Goal: Task Accomplishment & Management: Use online tool/utility

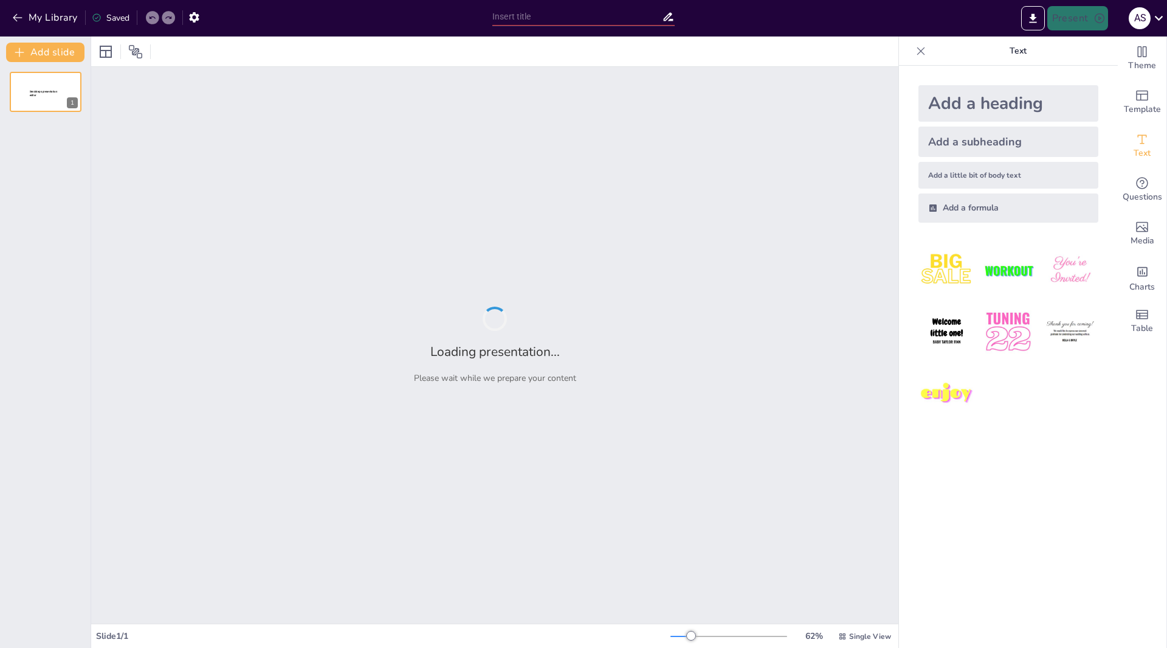
type input "New Sendsteps"
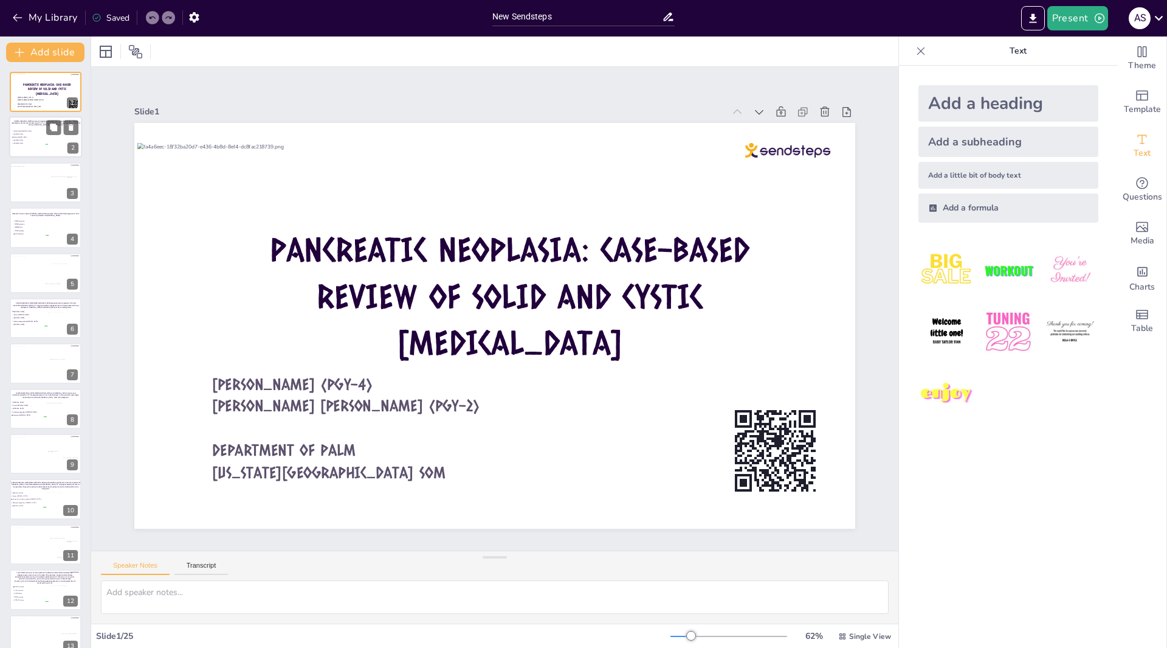
click at [50, 146] on div at bounding box center [64, 139] width 33 height 19
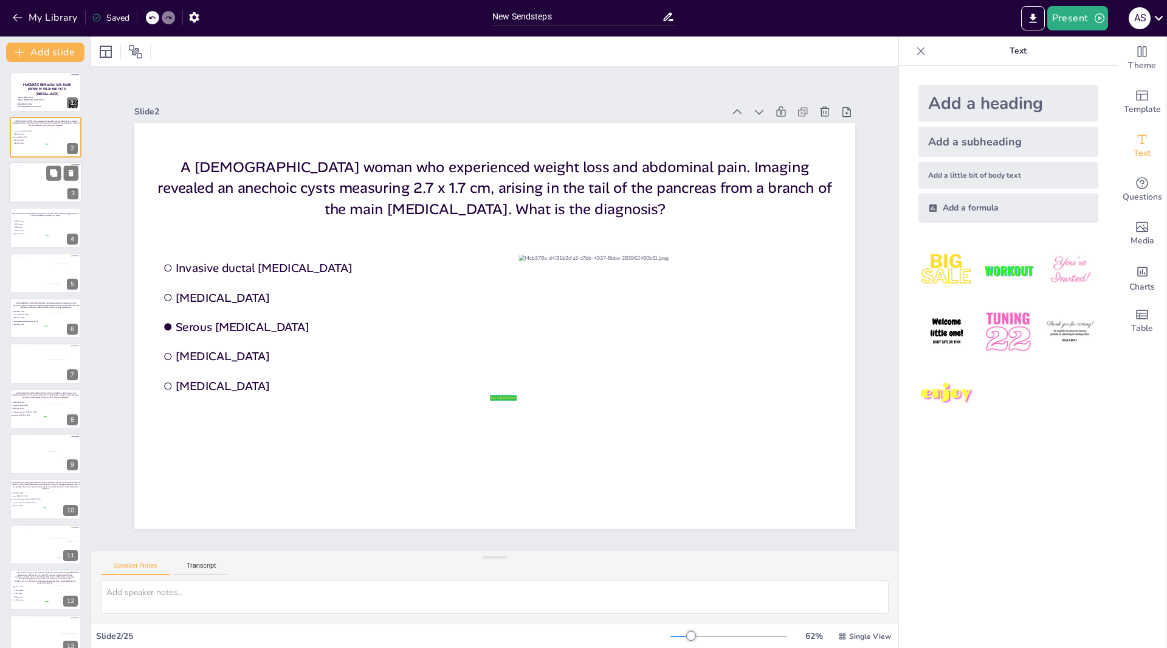
click at [36, 190] on div at bounding box center [42, 184] width 67 height 38
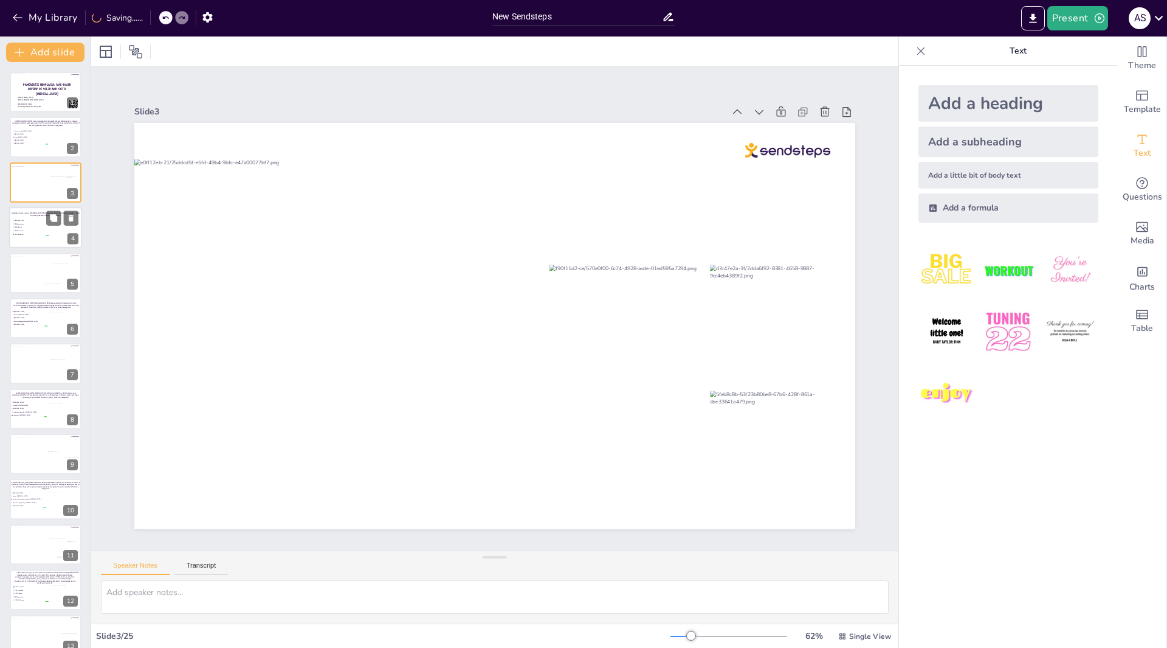
click at [41, 223] on li "KRAS mutation" at bounding box center [30, 224] width 36 height 3
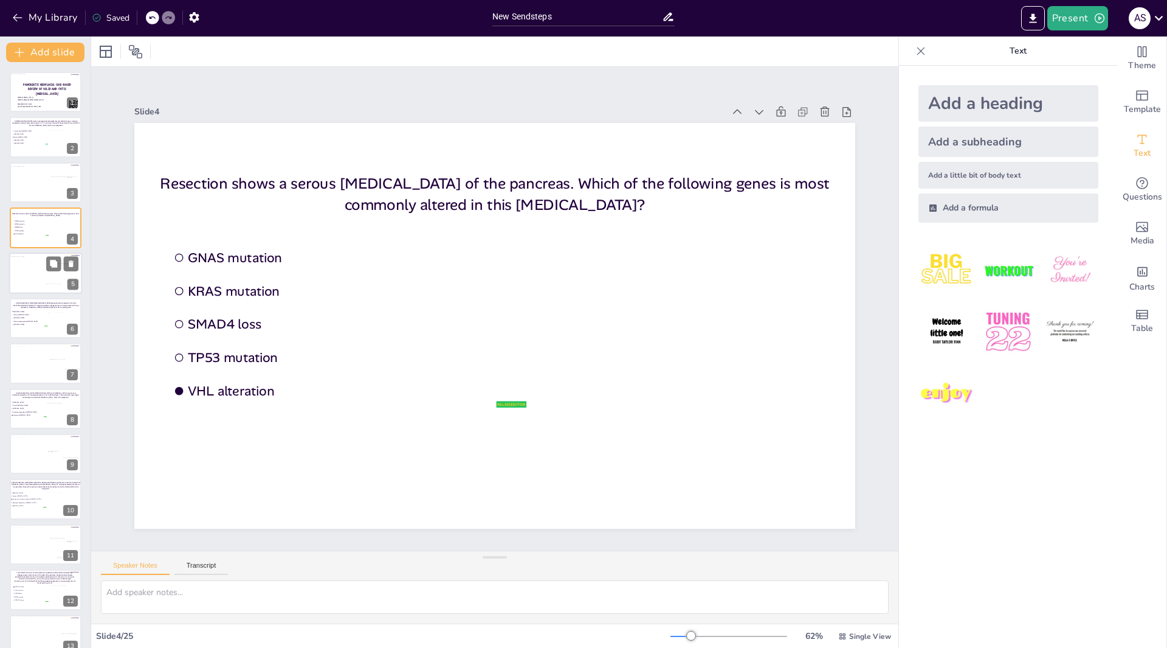
click at [44, 274] on div at bounding box center [43, 275] width 68 height 38
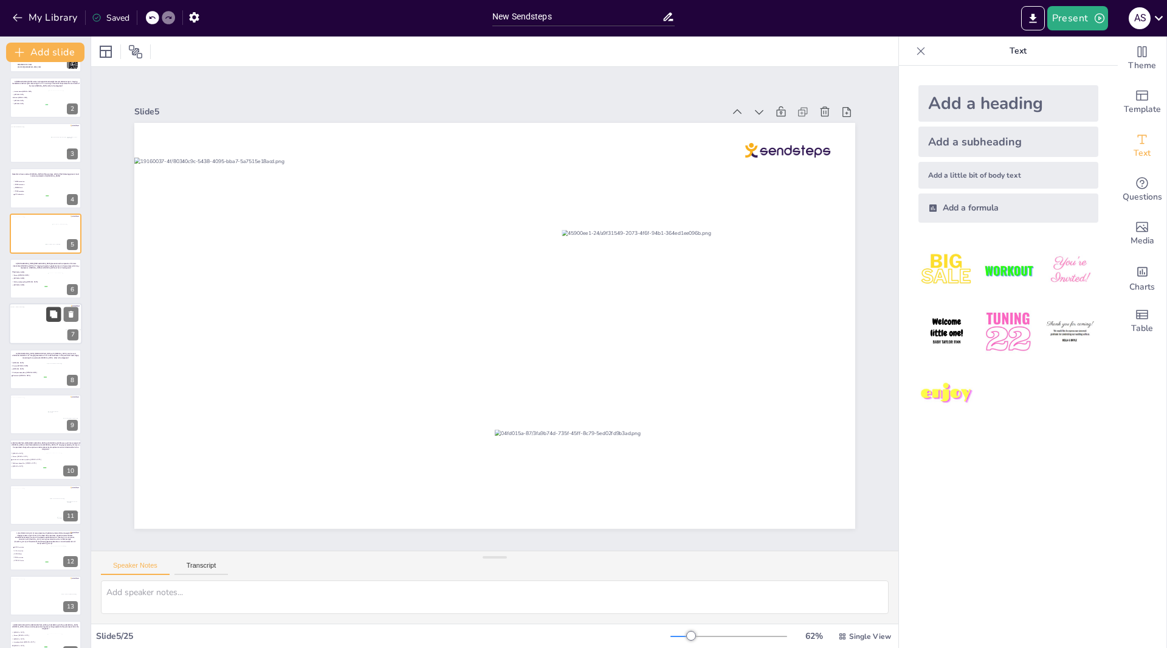
scroll to position [61, 0]
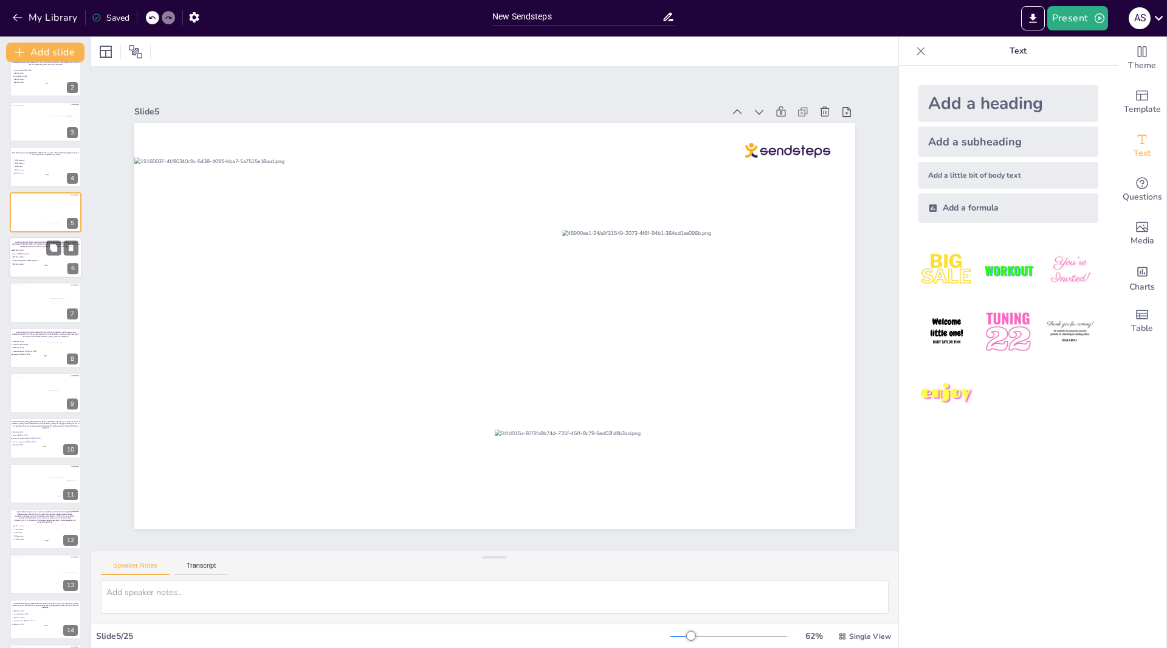
click at [48, 264] on div at bounding box center [64, 259] width 33 height 17
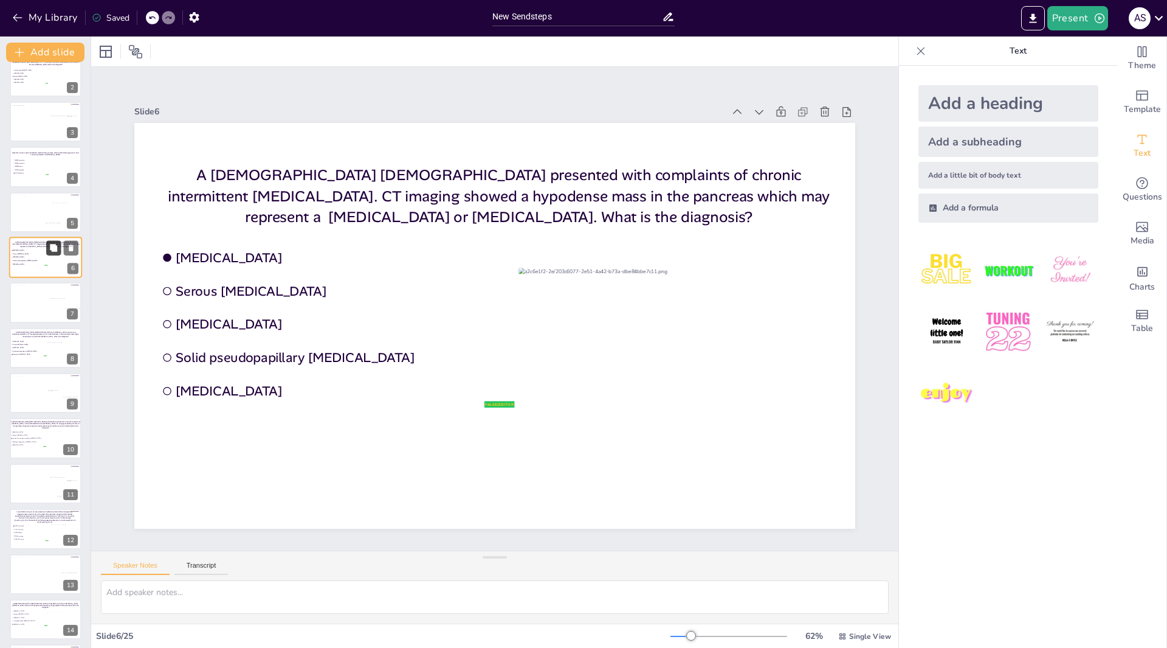
scroll to position [0, 0]
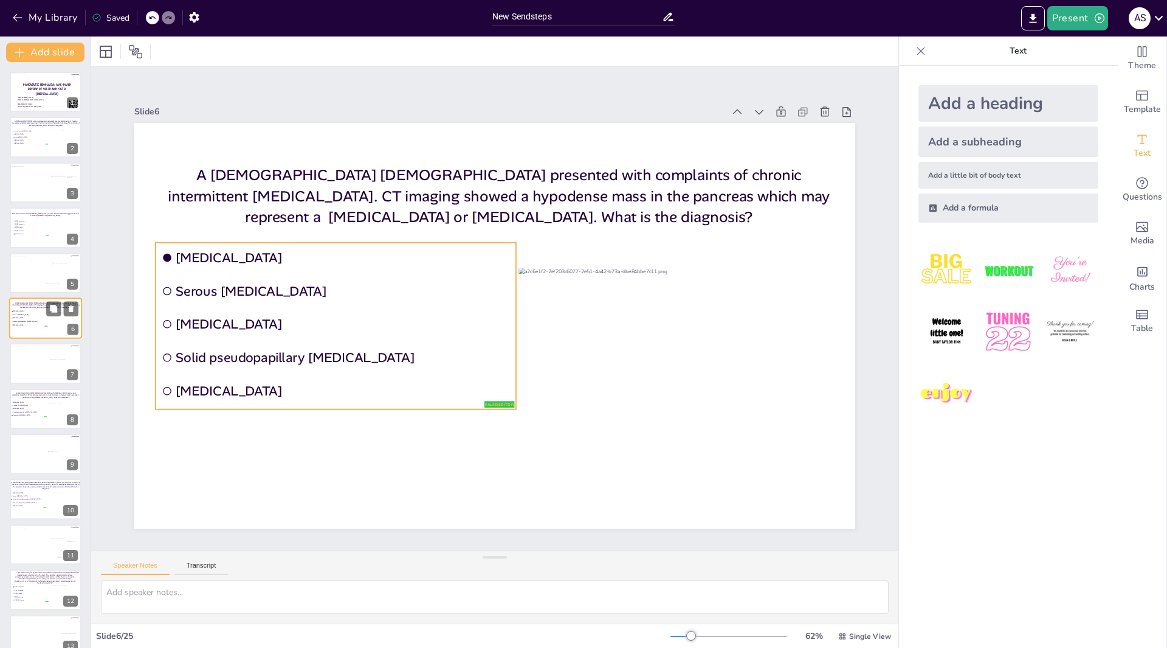
click at [38, 326] on li "[MEDICAL_DATA]" at bounding box center [29, 324] width 36 height 3
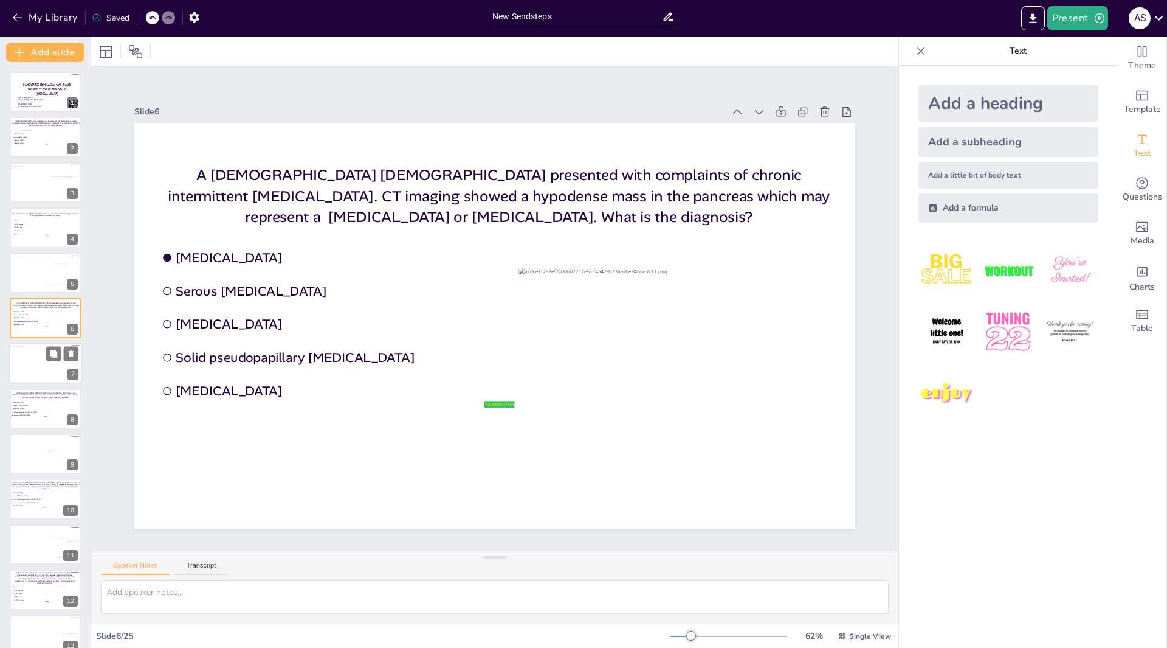
click at [47, 372] on div at bounding box center [43, 365] width 68 height 38
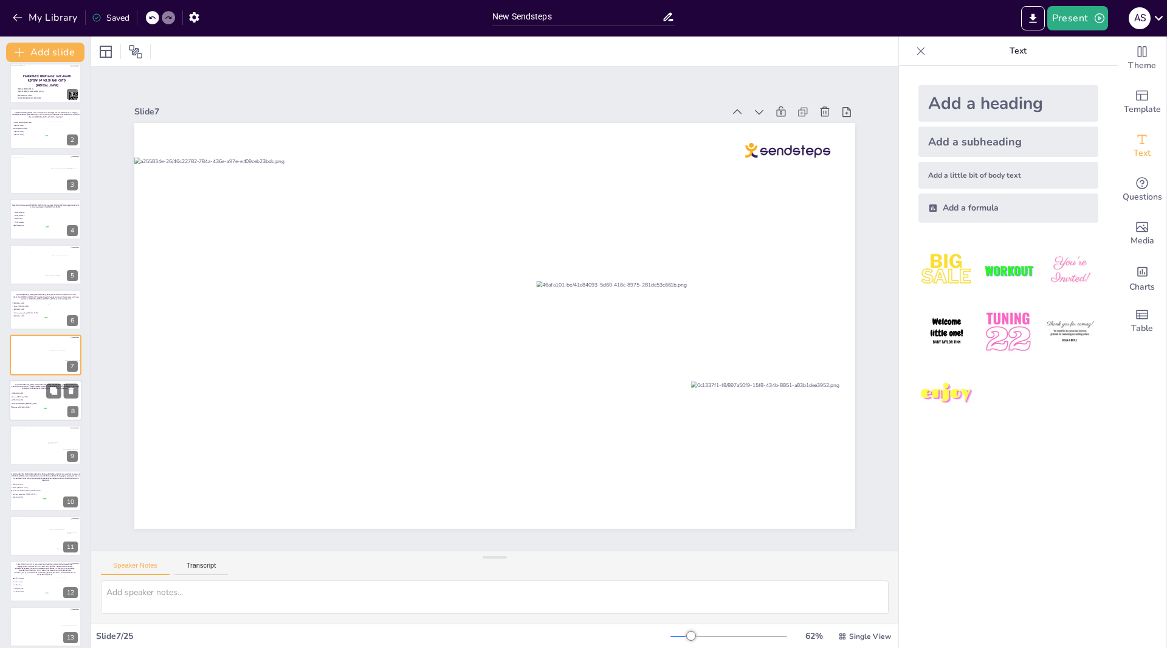
click at [43, 399] on span "[MEDICAL_DATA]" at bounding box center [29, 400] width 34 height 2
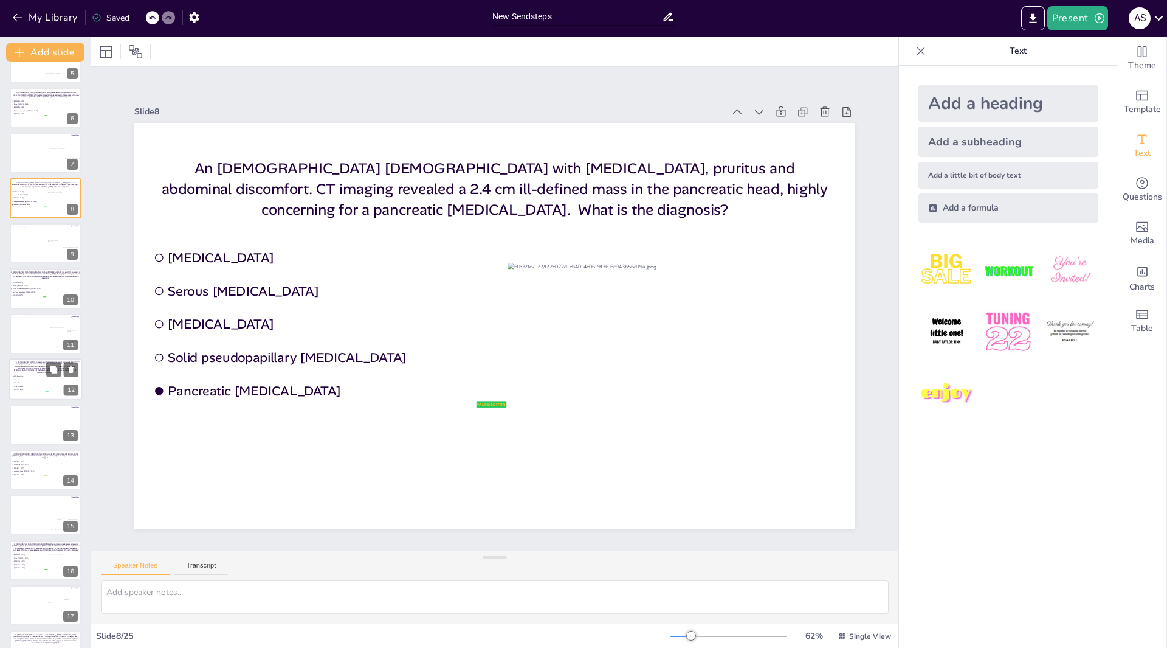
scroll to position [236, 0]
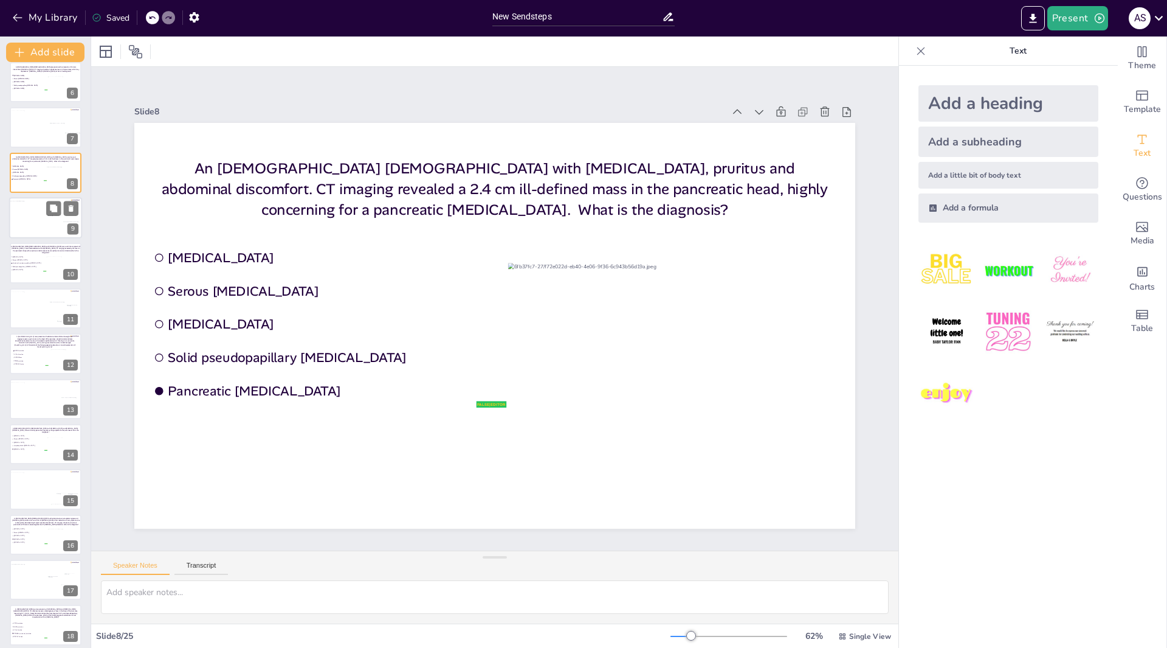
click at [32, 226] on div at bounding box center [43, 220] width 68 height 38
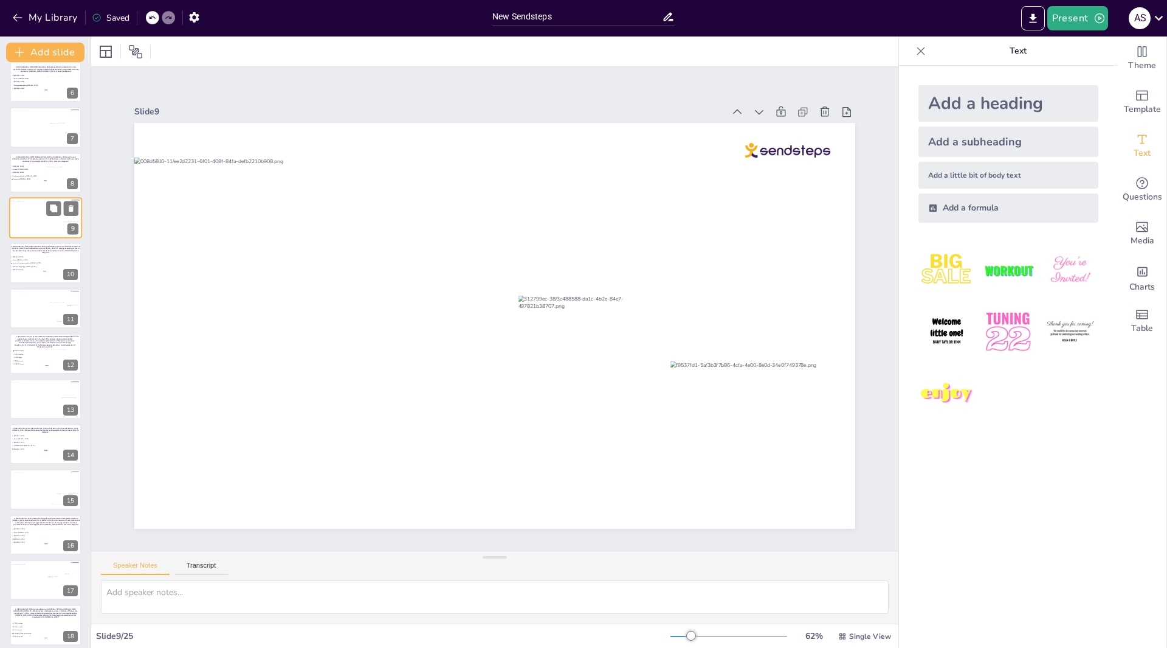
scroll to position [99, 0]
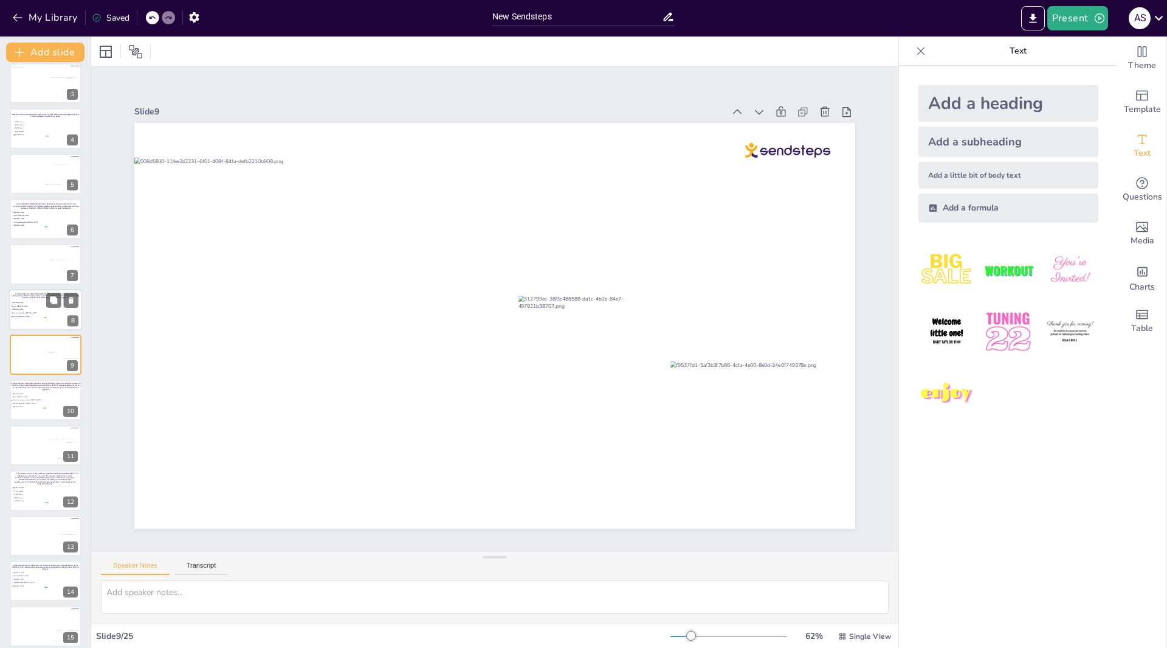
click at [44, 317] on li "Pancreatic [MEDICAL_DATA]" at bounding box center [28, 315] width 36 height 3
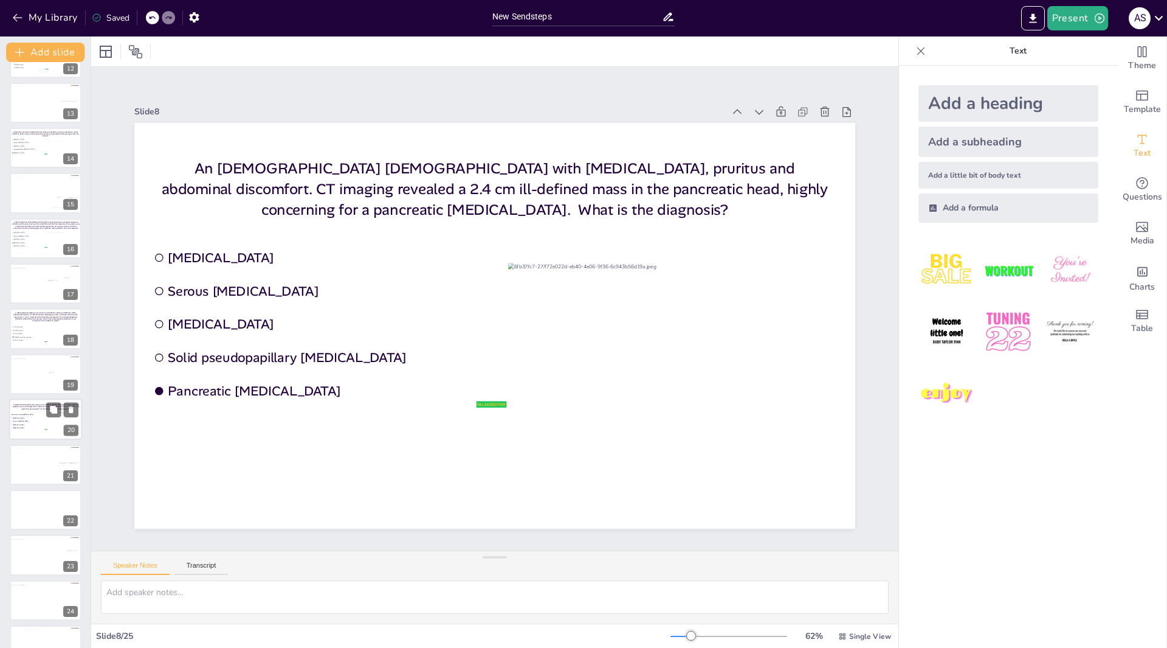
scroll to position [559, 0]
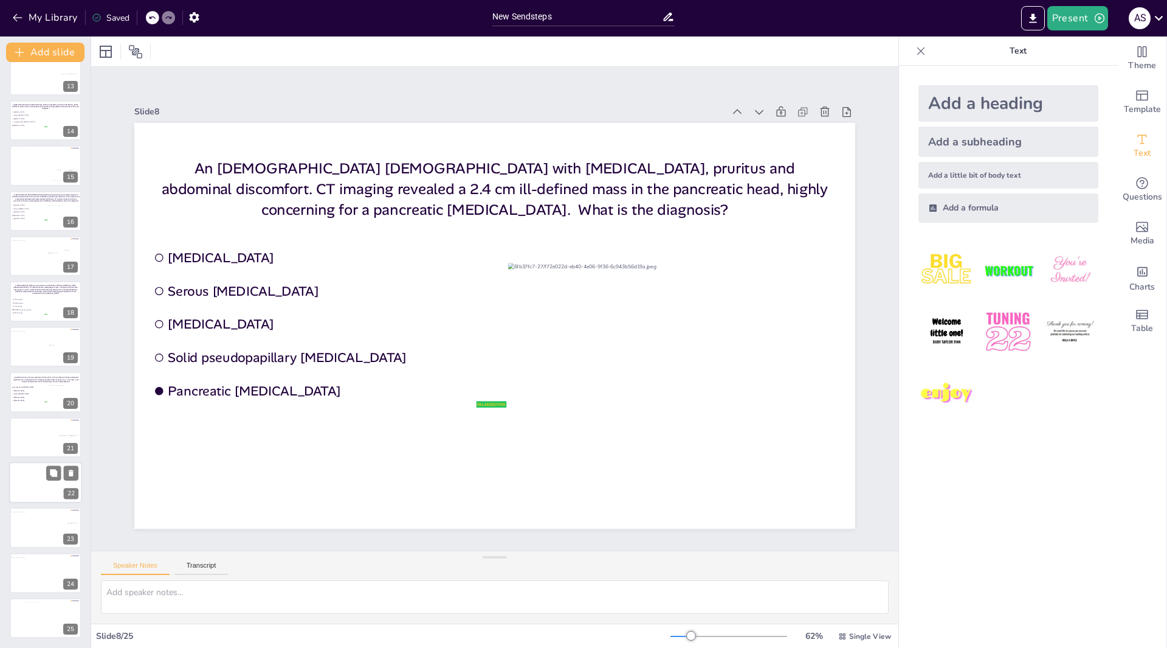
click at [33, 477] on div at bounding box center [45, 481] width 73 height 41
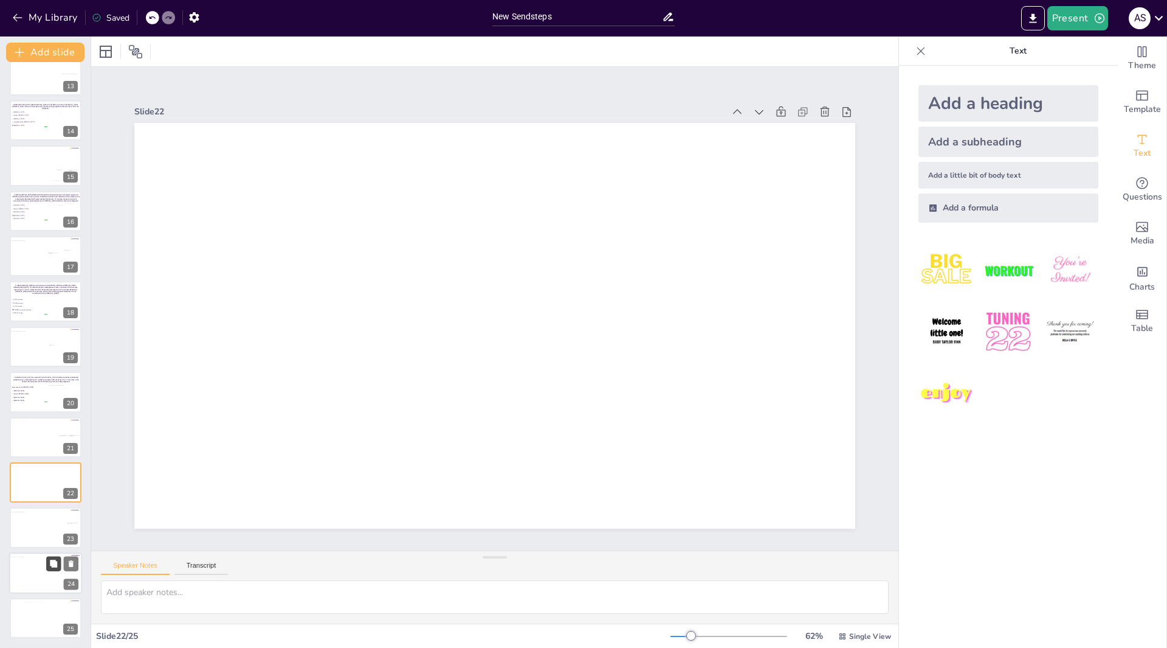
click at [46, 568] on button at bounding box center [53, 563] width 15 height 15
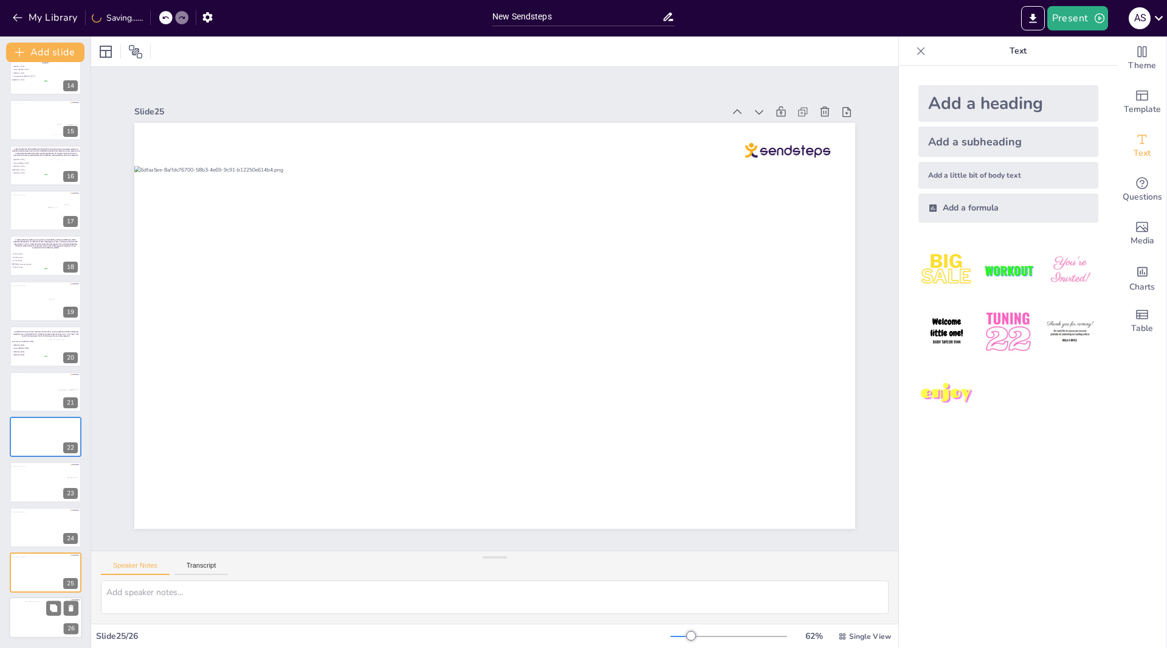
click at [42, 620] on div at bounding box center [43, 619] width 37 height 37
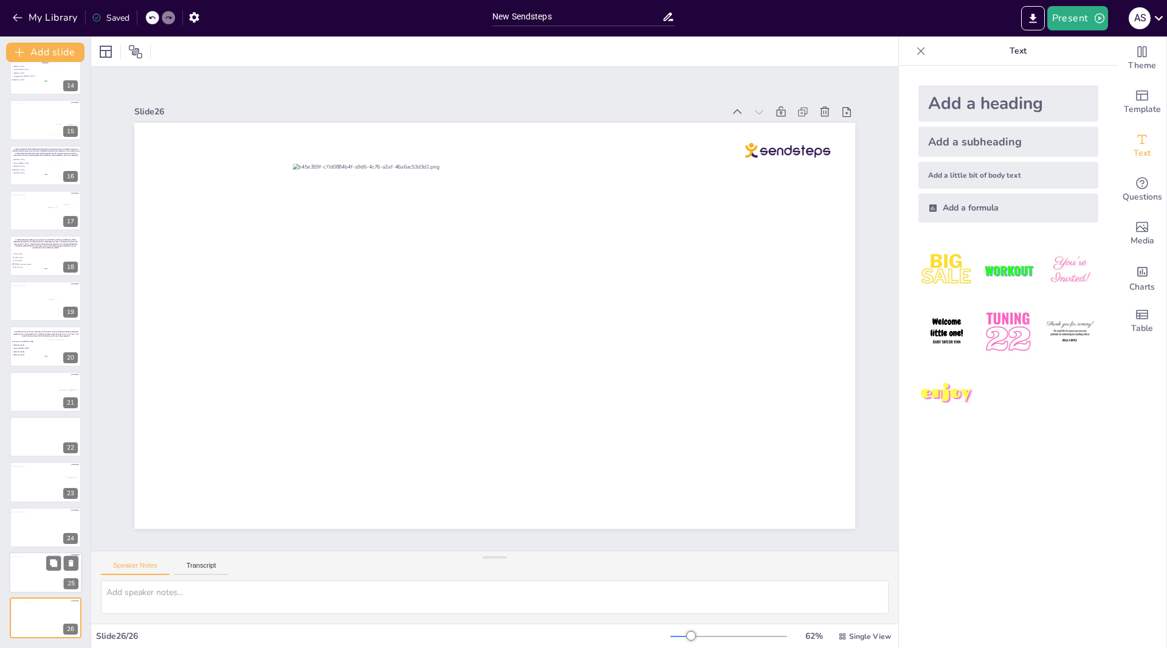
click at [40, 574] on div at bounding box center [42, 574] width 66 height 36
click at [34, 534] on div at bounding box center [42, 529] width 66 height 36
click at [34, 483] on div at bounding box center [42, 484] width 66 height 36
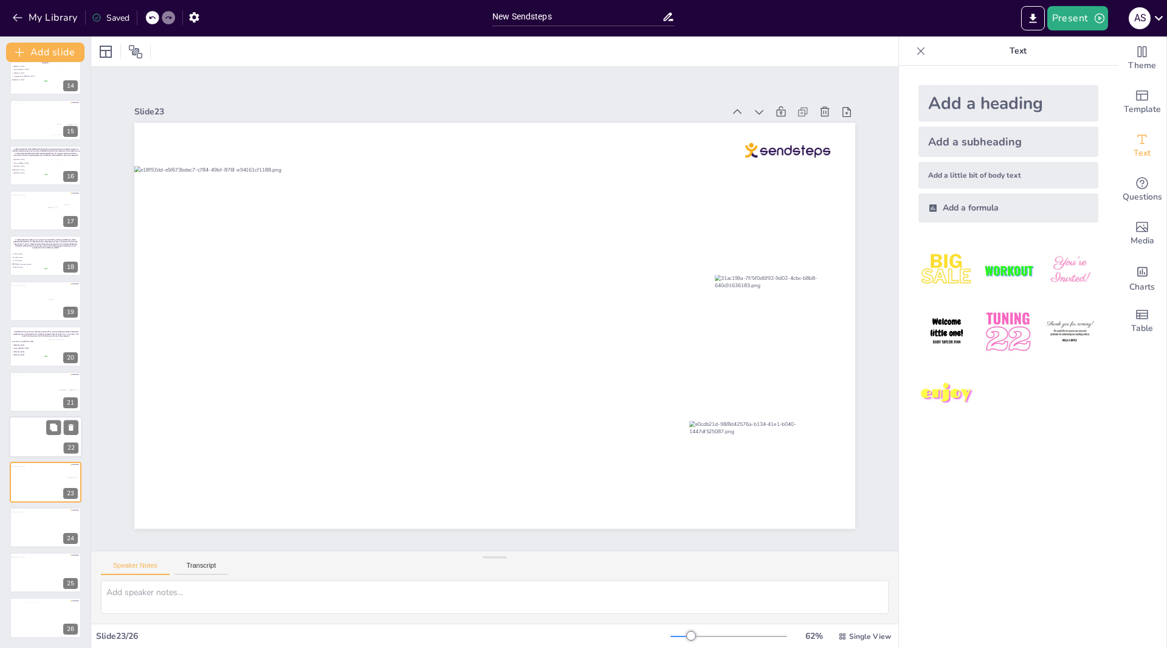
click at [35, 421] on div at bounding box center [45, 436] width 73 height 41
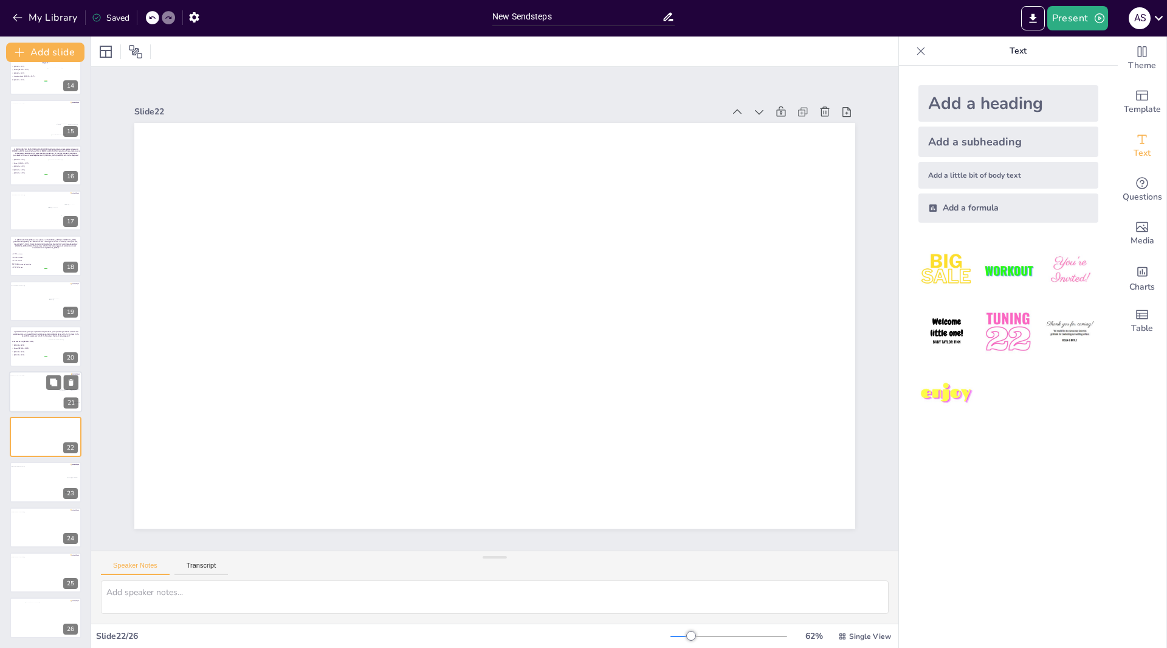
click at [38, 385] on div at bounding box center [43, 394] width 68 height 38
click at [41, 445] on div at bounding box center [45, 436] width 73 height 41
click at [995, 112] on div "Add a heading" at bounding box center [1009, 103] width 180 height 36
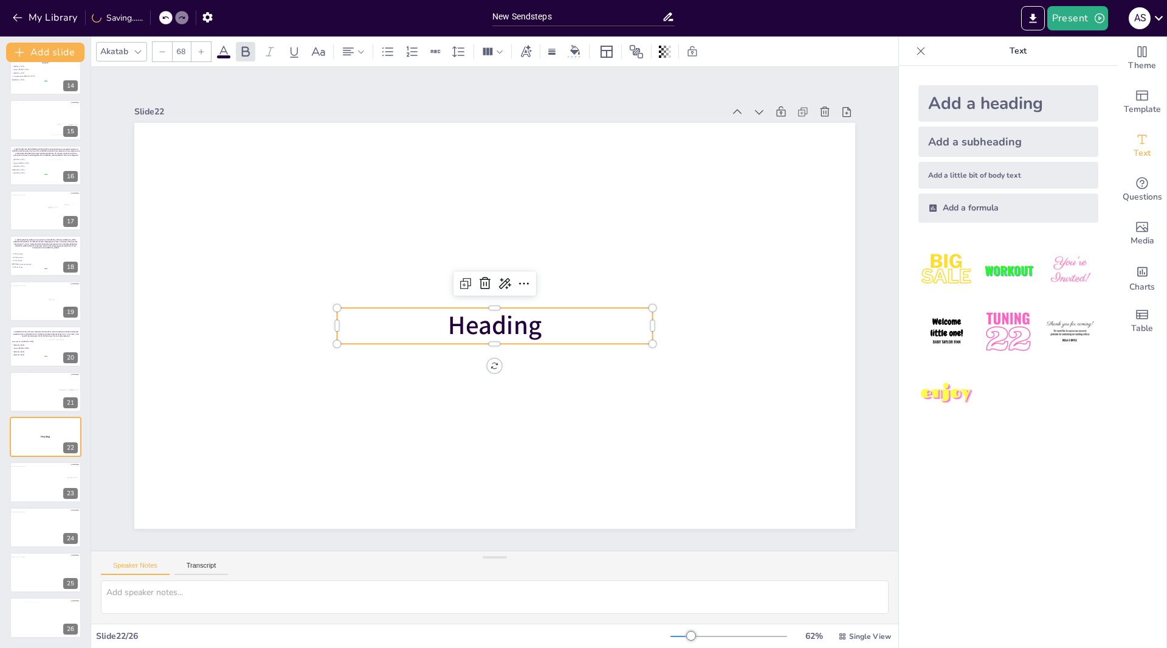
click at [345, 314] on p "Heading" at bounding box center [495, 326] width 316 height 36
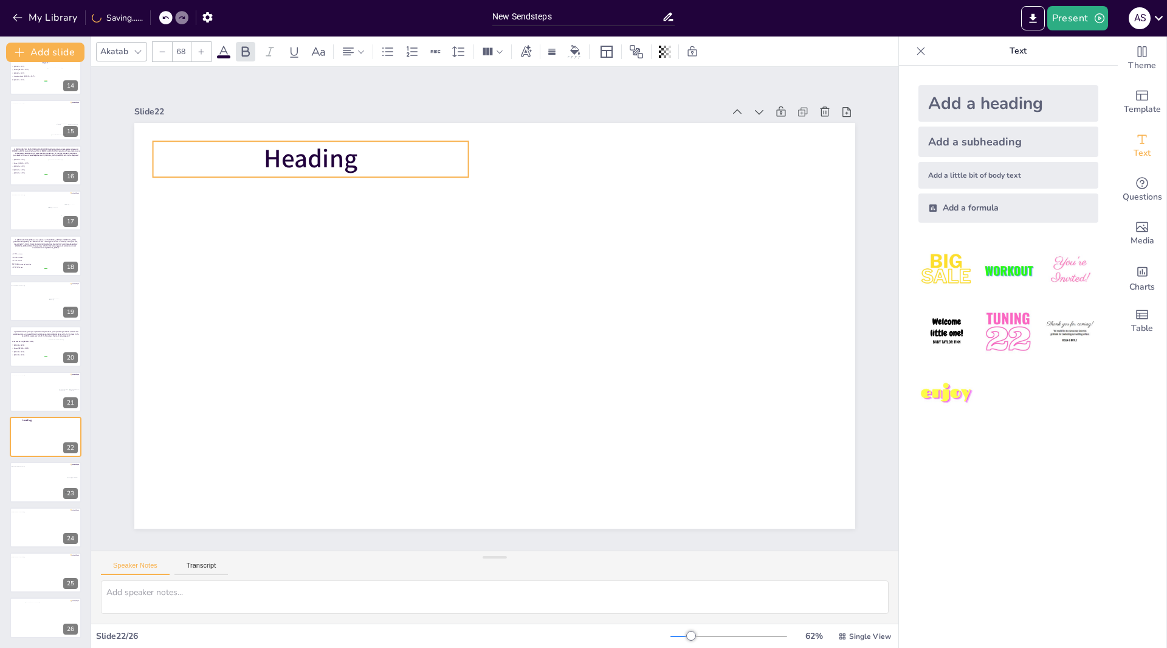
drag, startPoint x: 368, startPoint y: 312, endPoint x: 189, endPoint y: 144, distance: 245.2
click at [185, 145] on p "Heading" at bounding box center [311, 159] width 316 height 36
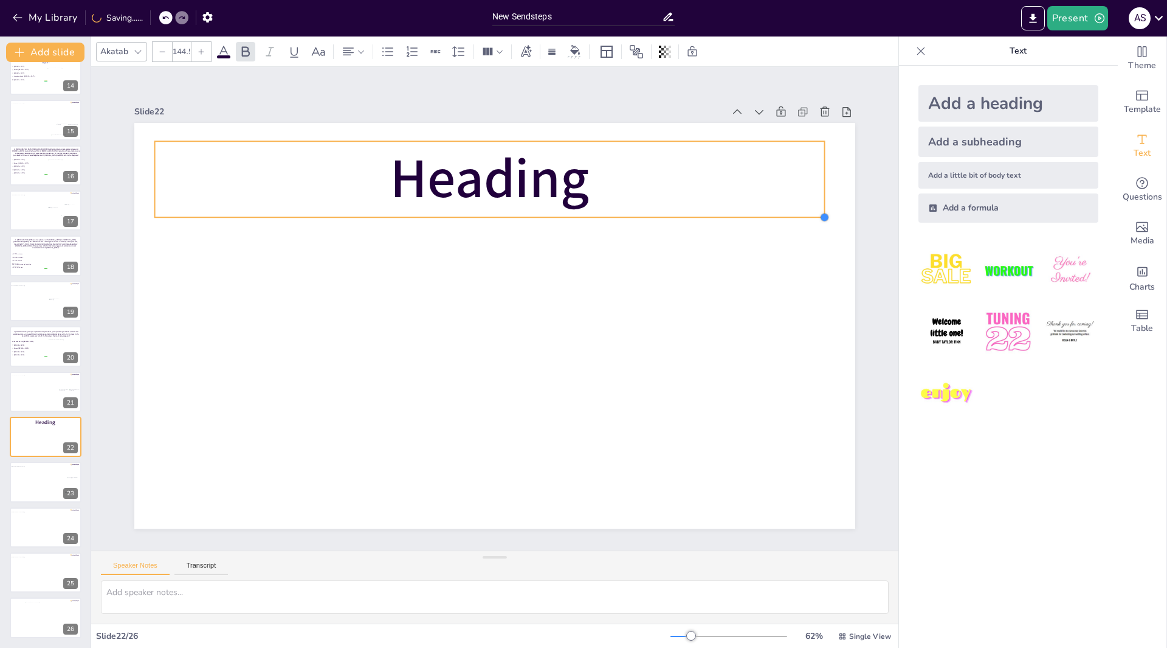
drag, startPoint x: 463, startPoint y: 172, endPoint x: 392, endPoint y: 212, distance: 81.7
click at [392, 212] on div "Heading" at bounding box center [494, 326] width 721 height 406
click at [178, 148] on p "Heading" at bounding box center [503, 179] width 674 height 146
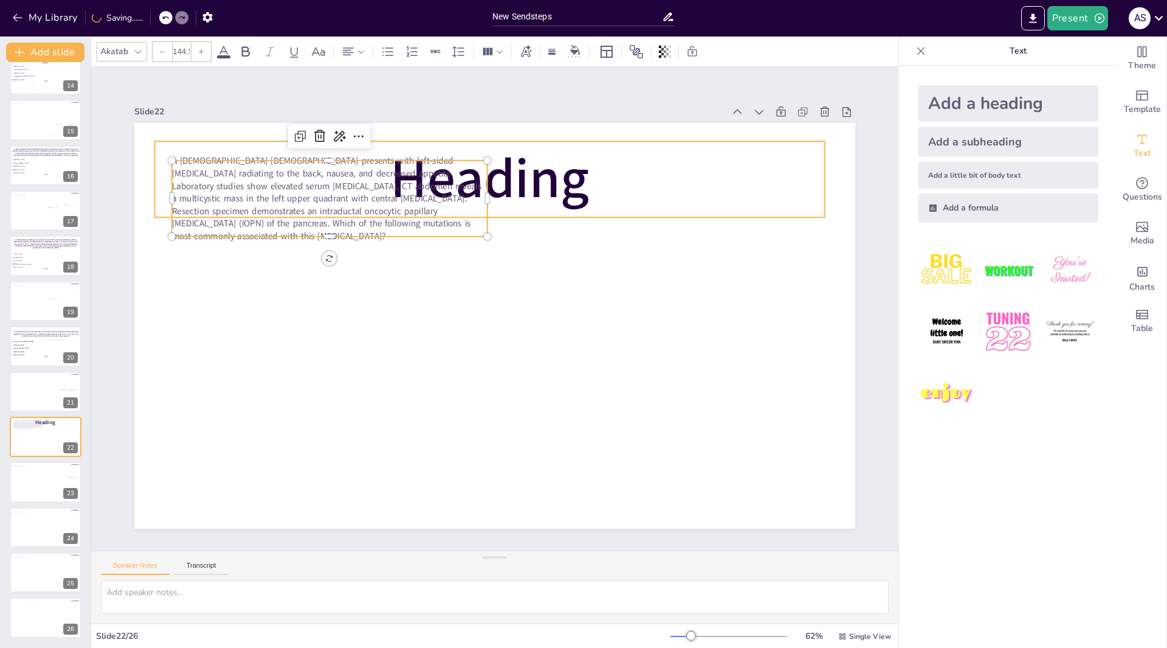
click at [581, 173] on span "Heading" at bounding box center [489, 179] width 199 height 74
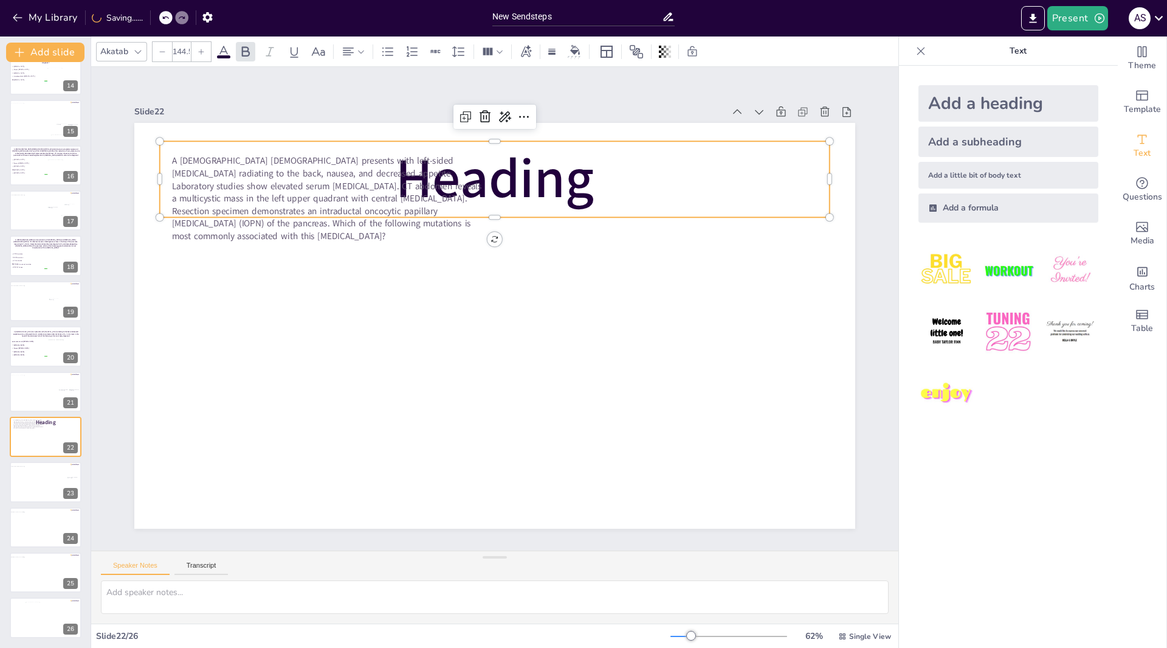
click at [578, 174] on span "Heading" at bounding box center [495, 179] width 199 height 74
click at [574, 174] on span "Heading" at bounding box center [495, 179] width 199 height 74
click at [572, 174] on span "Heading" at bounding box center [495, 179] width 199 height 74
click at [550, 177] on span "Heading" at bounding box center [495, 179] width 199 height 74
click at [452, 191] on span "A [DEMOGRAPHIC_DATA] [DEMOGRAPHIC_DATA] presents with left-sided [MEDICAL_DATA]…" at bounding box center [327, 198] width 310 height 88
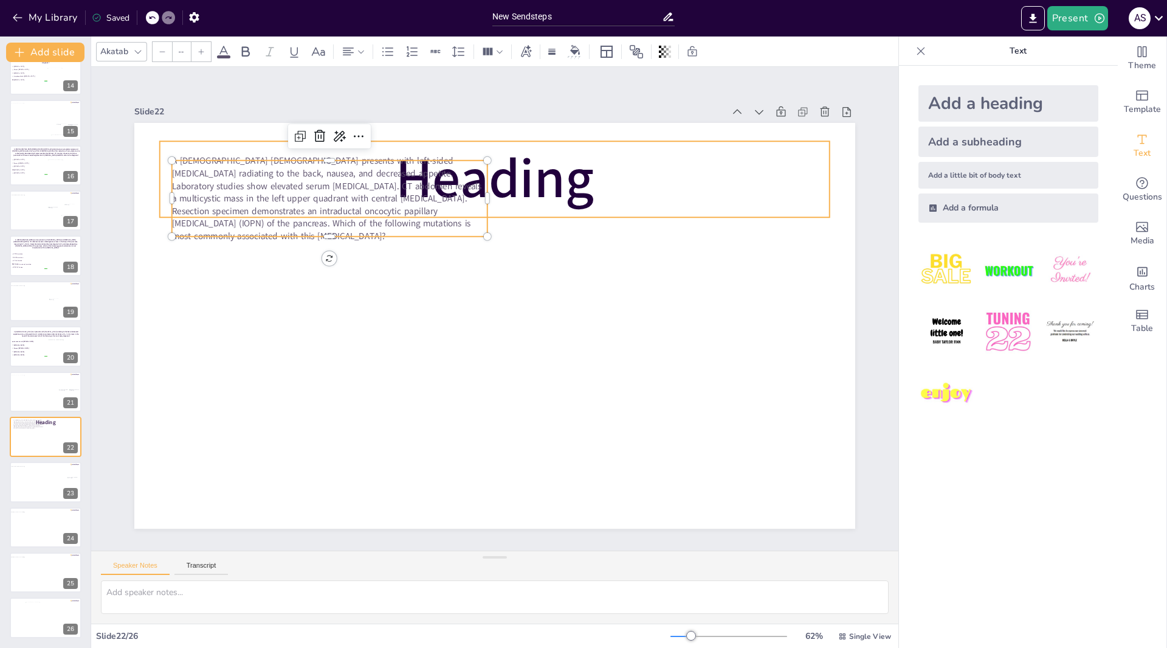
type input "144.5"
click at [522, 171] on span "Heading" at bounding box center [495, 179] width 199 height 74
click at [605, 168] on p "Heading" at bounding box center [495, 179] width 670 height 76
click at [588, 168] on p "Heading" at bounding box center [508, 180] width 674 height 146
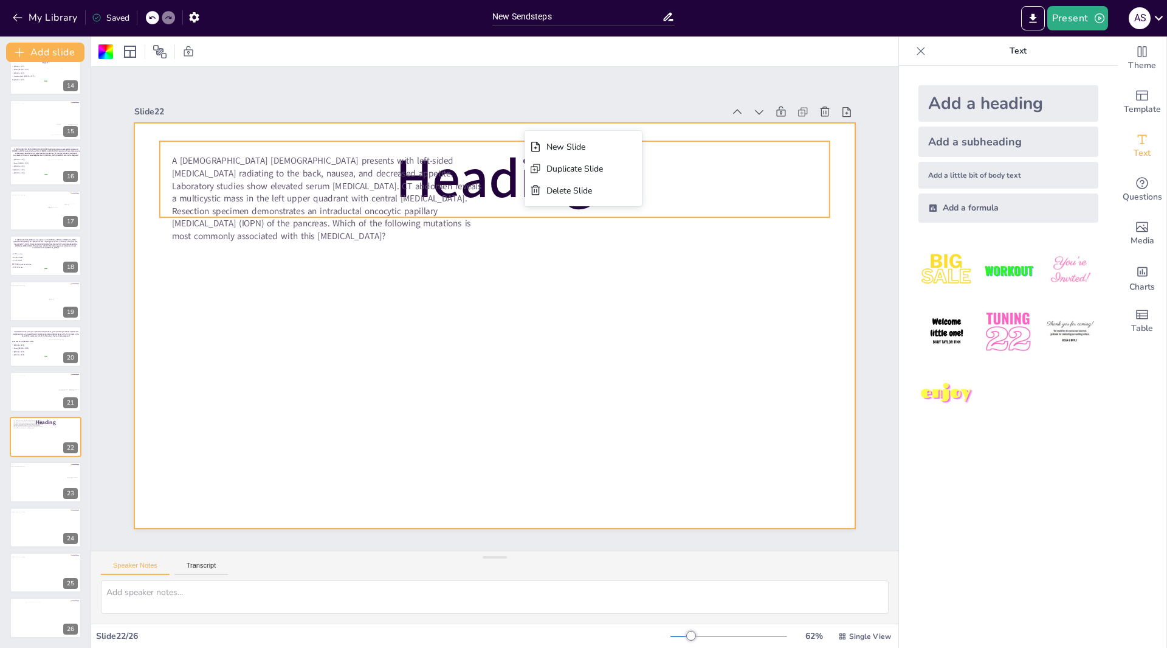
click at [503, 142] on span "Heading" at bounding box center [495, 179] width 199 height 74
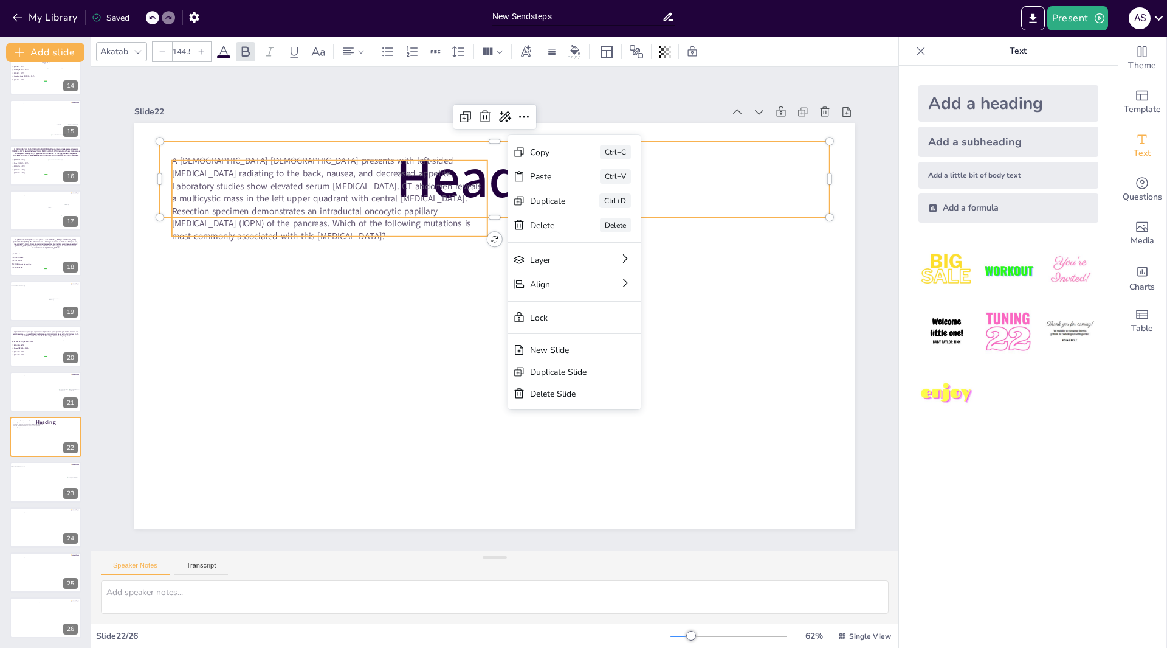
click at [467, 192] on span "A [DEMOGRAPHIC_DATA] [DEMOGRAPHIC_DATA] presents with left-sided [MEDICAL_DATA]…" at bounding box center [327, 198] width 310 height 88
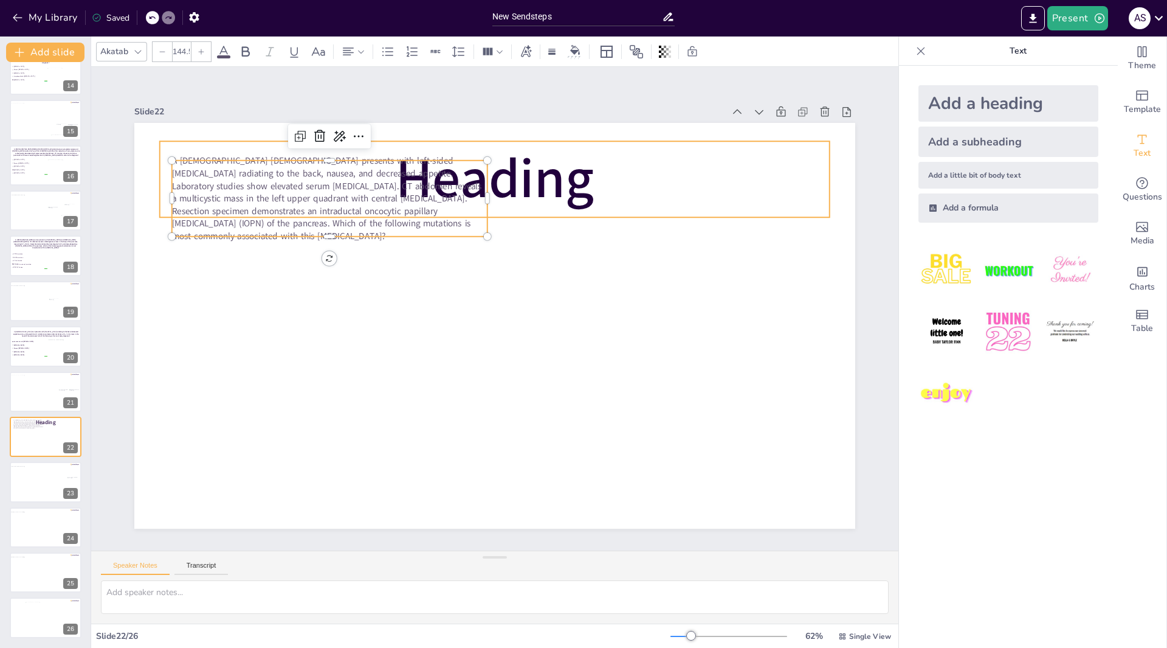
click at [549, 179] on span "Heading" at bounding box center [495, 179] width 199 height 74
click at [599, 173] on p "Heading" at bounding box center [495, 179] width 670 height 76
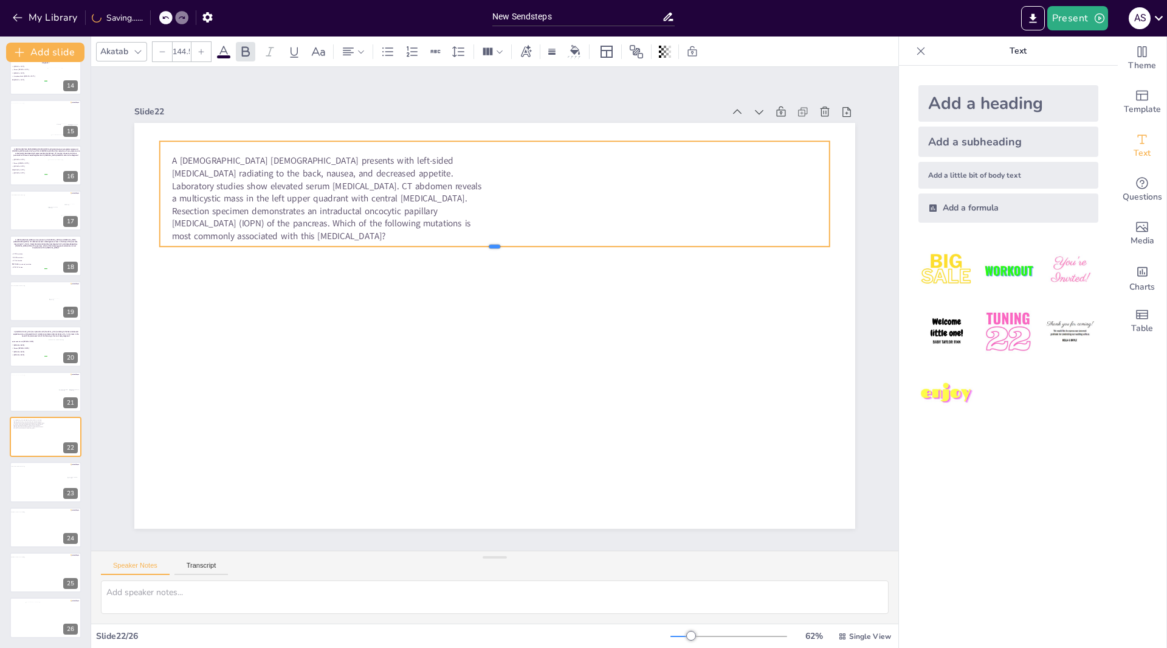
drag, startPoint x: 488, startPoint y: 215, endPoint x: 489, endPoint y: 244, distance: 29.8
click at [489, 244] on div at bounding box center [501, 252] width 668 height 80
click at [314, 190] on p at bounding box center [495, 194] width 670 height 76
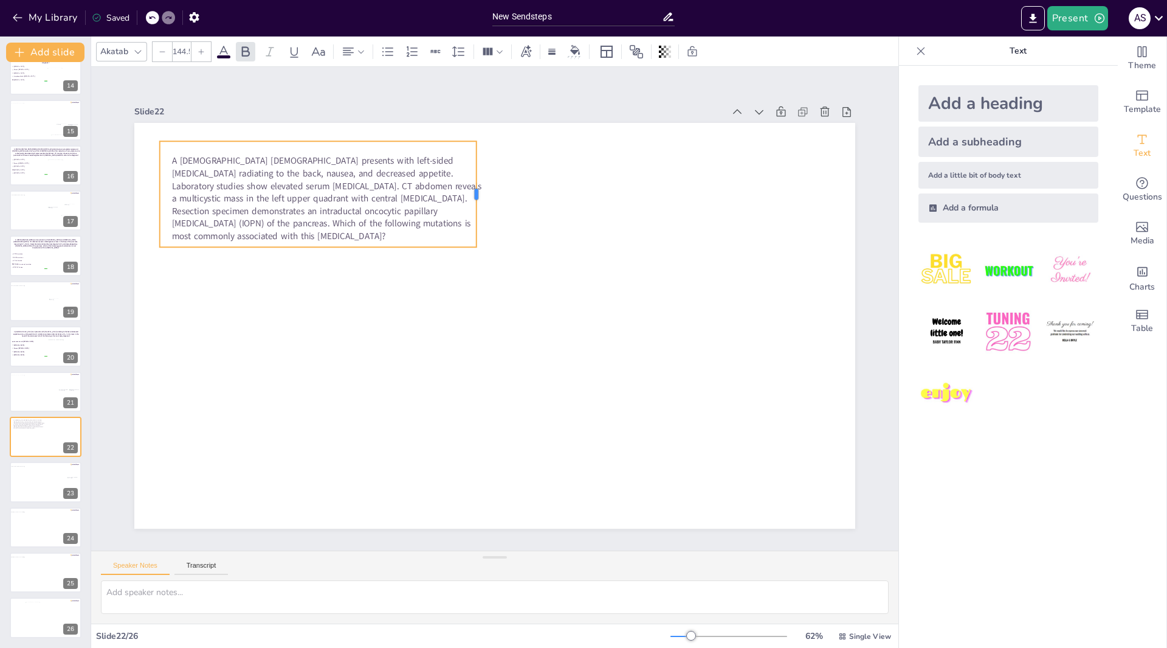
drag, startPoint x: 823, startPoint y: 188, endPoint x: 469, endPoint y: 188, distance: 353.2
click at [477, 188] on div at bounding box center [482, 194] width 10 height 106
click at [410, 193] on p at bounding box center [331, 176] width 323 height 109
drag, startPoint x: 469, startPoint y: 242, endPoint x: 485, endPoint y: 255, distance: 20.7
click at [485, 255] on div "A [DEMOGRAPHIC_DATA] [DEMOGRAPHIC_DATA] presents with left-sided [MEDICAL_DATA]…" at bounding box center [494, 326] width 721 height 406
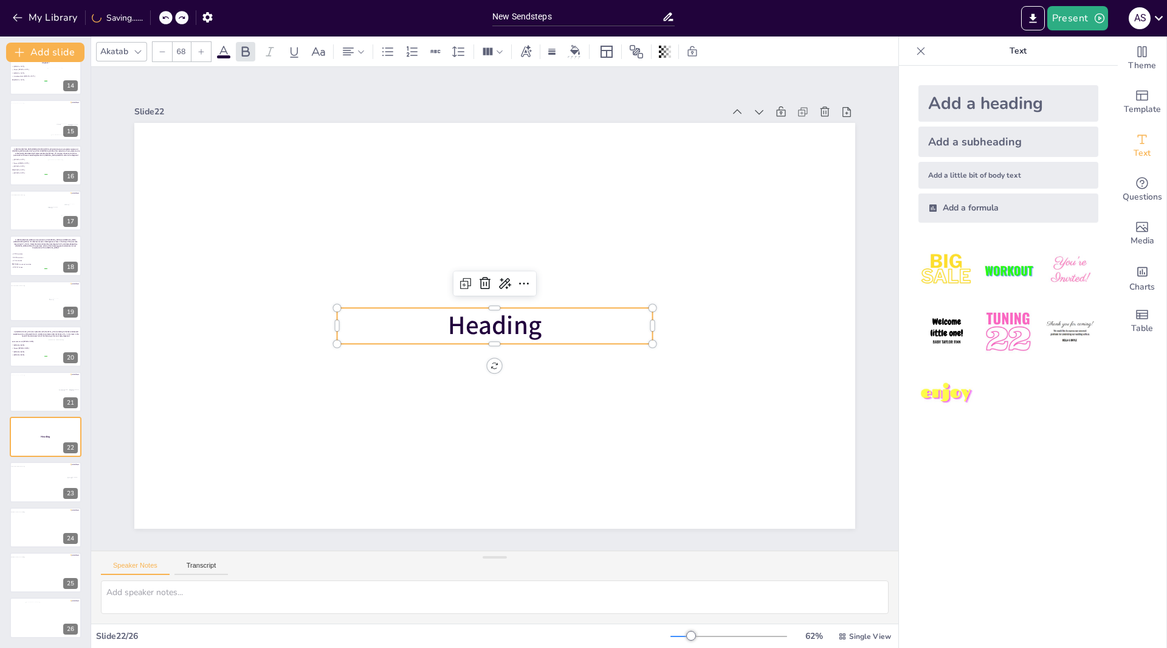
click at [358, 314] on p "Heading" at bounding box center [492, 325] width 317 height 69
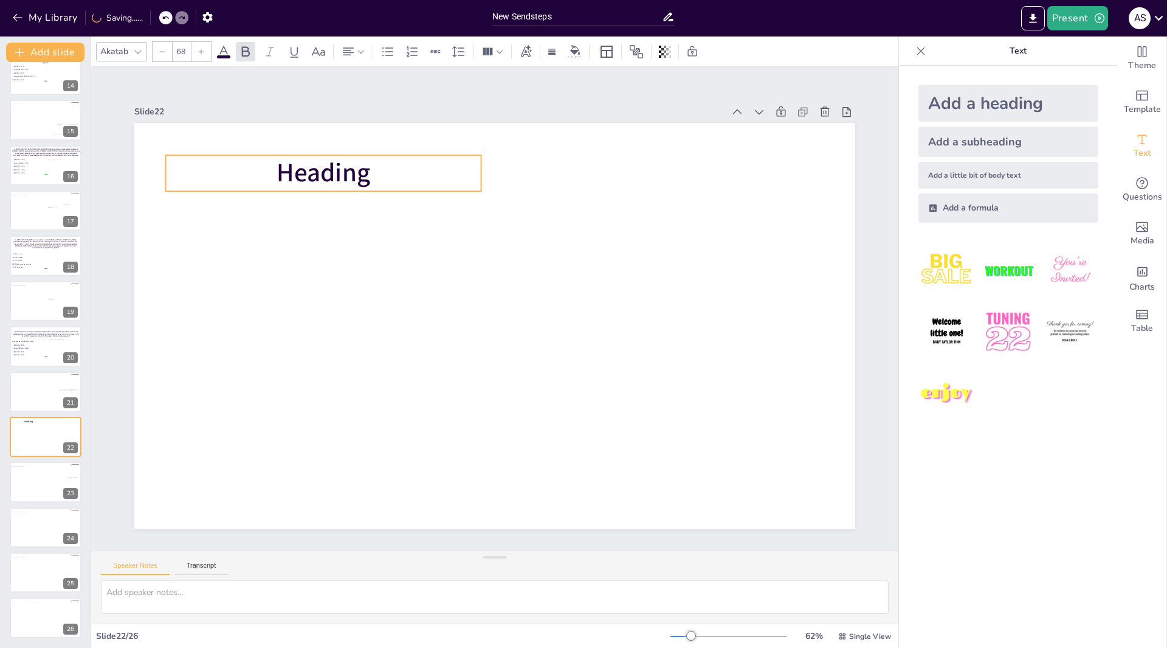
drag, startPoint x: 356, startPoint y: 308, endPoint x: 184, endPoint y: 155, distance: 230.8
click at [184, 155] on p "Heading" at bounding box center [324, 173] width 316 height 36
click at [185, 165] on p "Heading" at bounding box center [337, 155] width 317 height 69
click at [185, 165] on p "Heading" at bounding box center [323, 172] width 316 height 36
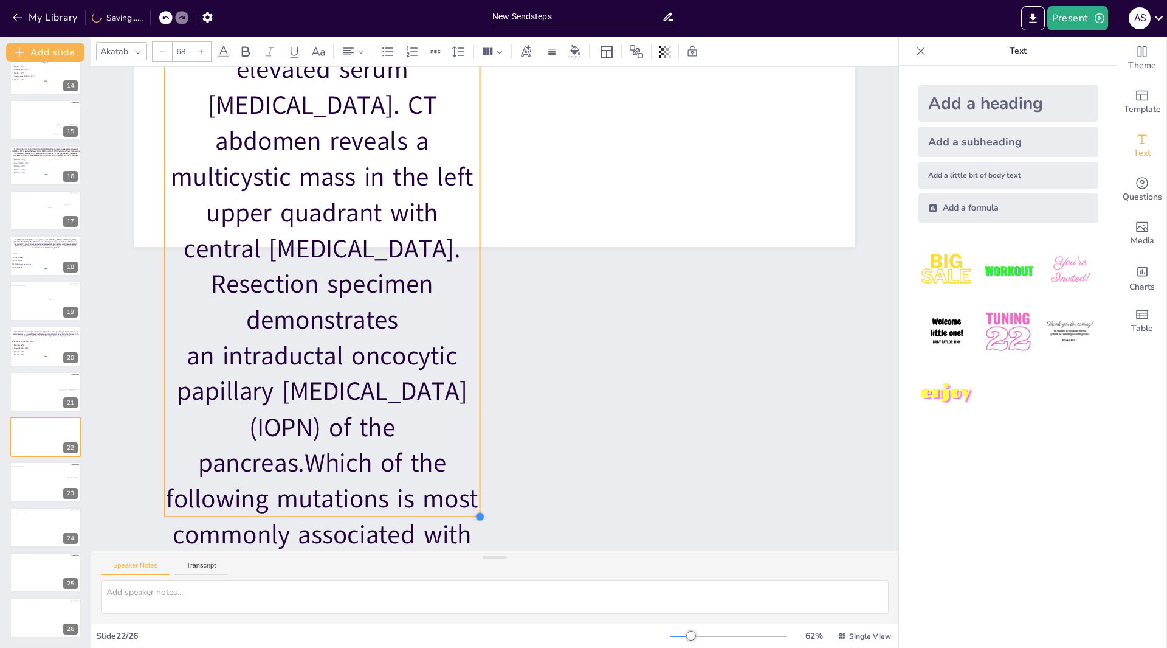
scroll to position [262, 0]
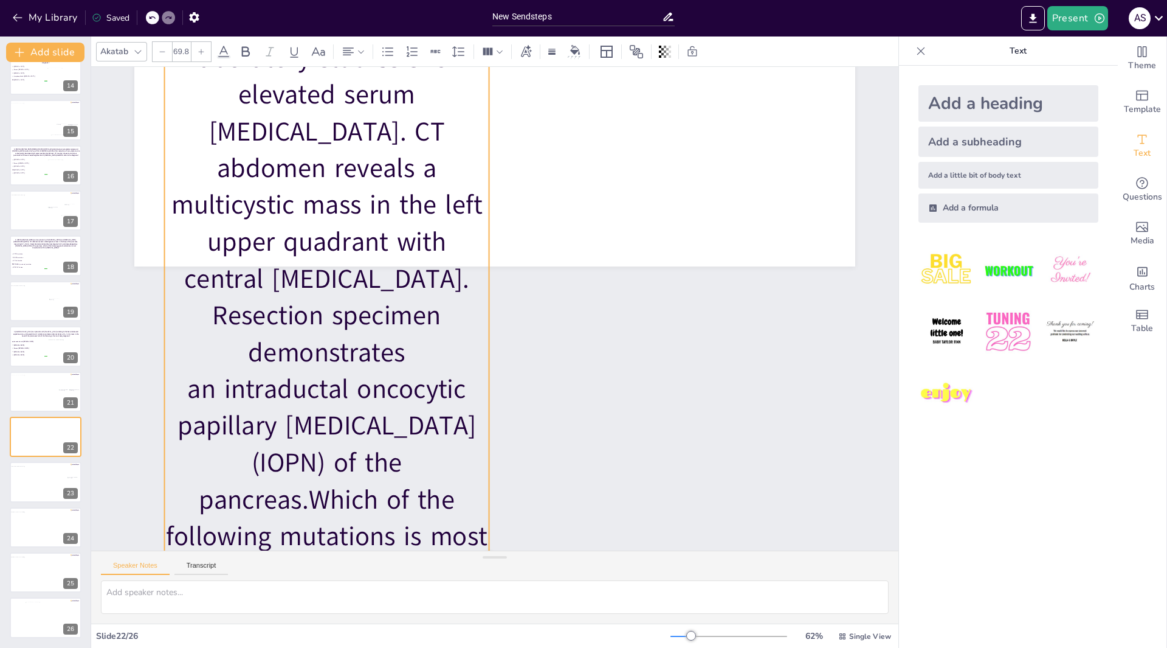
type input "70"
drag, startPoint x: 474, startPoint y: 514, endPoint x: 483, endPoint y: 516, distance: 9.3
click at [483, 516] on div "Slide 1 PANCREATIC NEOPLASIA: CASE-BASED REVIEW OF SOLID AND CYSTIC [MEDICAL_DA…" at bounding box center [495, 308] width 890 height 641
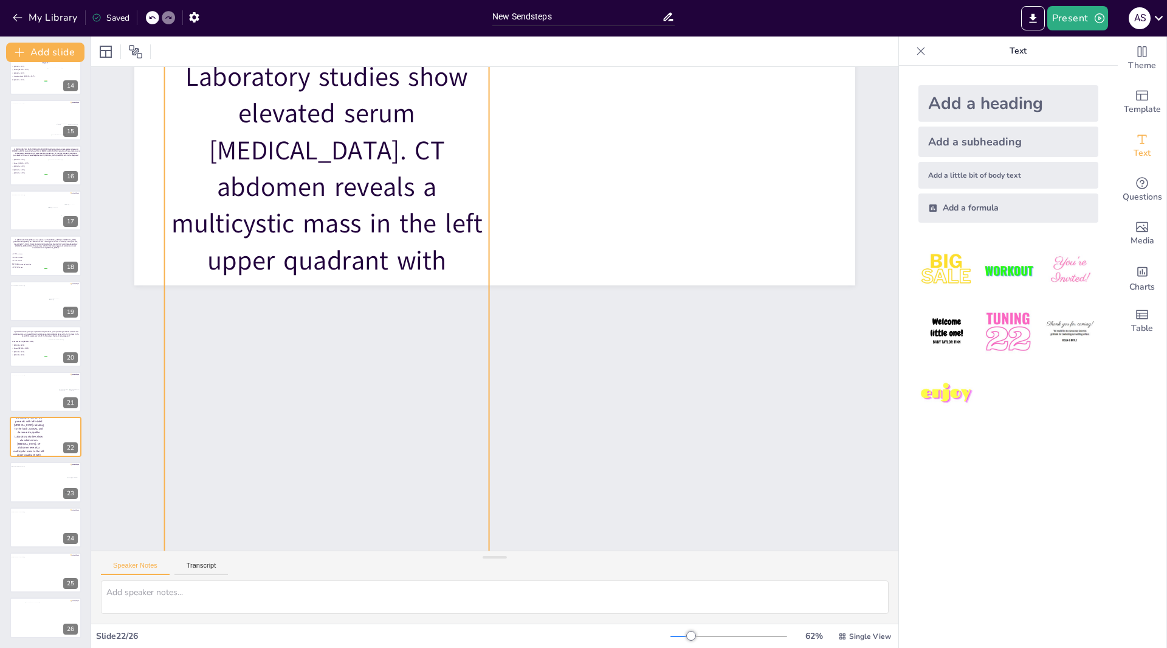
scroll to position [0, 0]
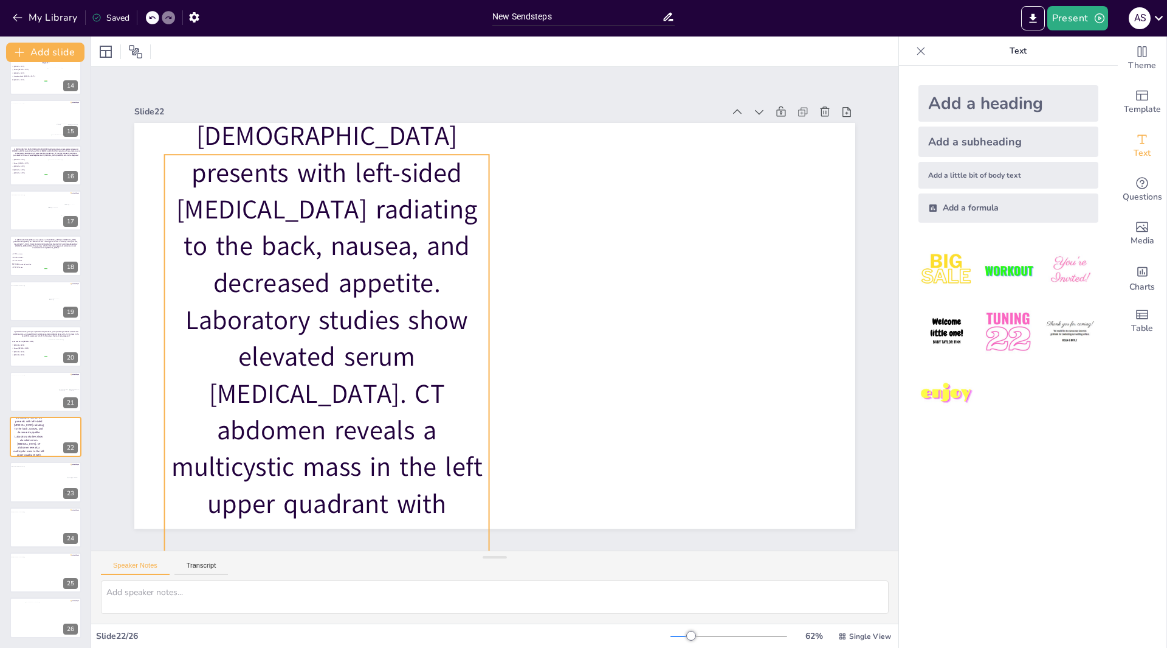
click at [438, 175] on p "A [DEMOGRAPHIC_DATA] [DEMOGRAPHIC_DATA] presents with left-sided [MEDICAL_DATA]…" at bounding box center [327, 485] width 325 height 809
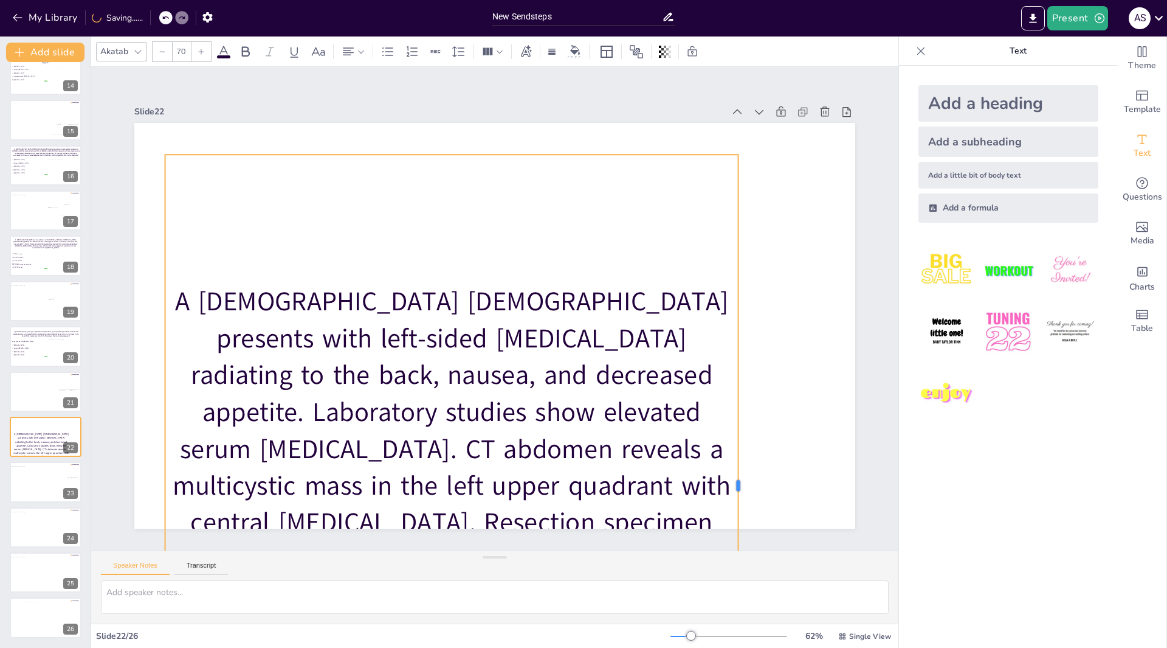
drag, startPoint x: 482, startPoint y: 482, endPoint x: 730, endPoint y: 451, distance: 250.6
click at [738, 451] on div at bounding box center [743, 485] width 10 height 662
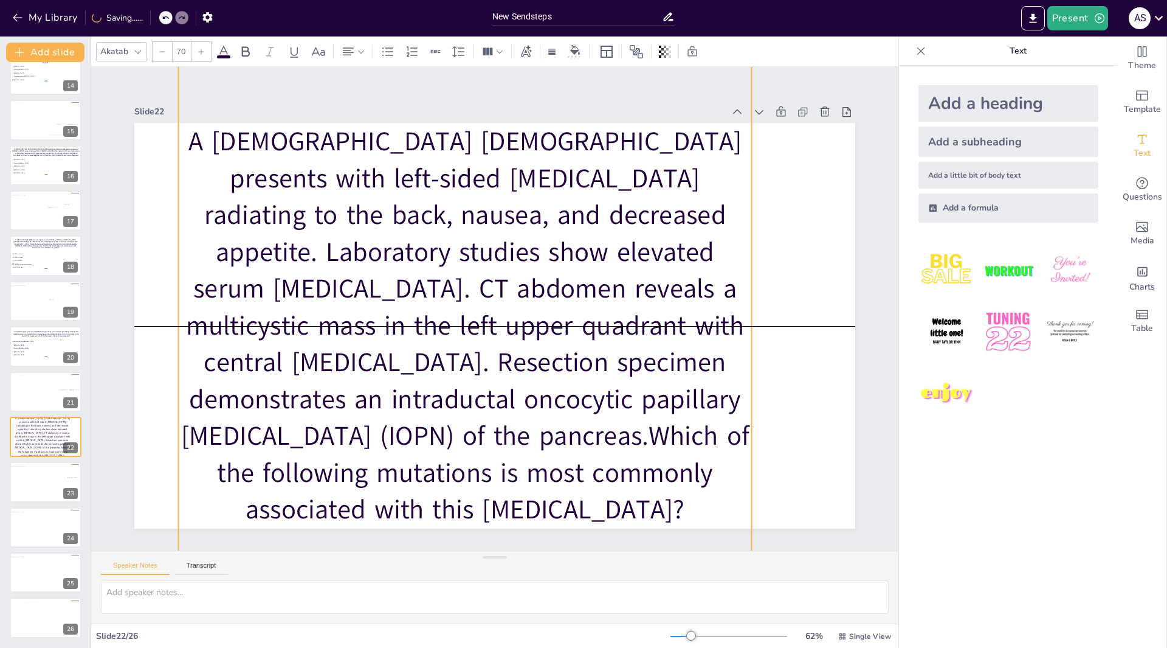
drag, startPoint x: 591, startPoint y: 447, endPoint x: 604, endPoint y: 285, distance: 162.9
click at [604, 285] on p "A [DEMOGRAPHIC_DATA] [DEMOGRAPHIC_DATA] presents with left-sided [MEDICAL_DATA]…" at bounding box center [461, 312] width 688 height 603
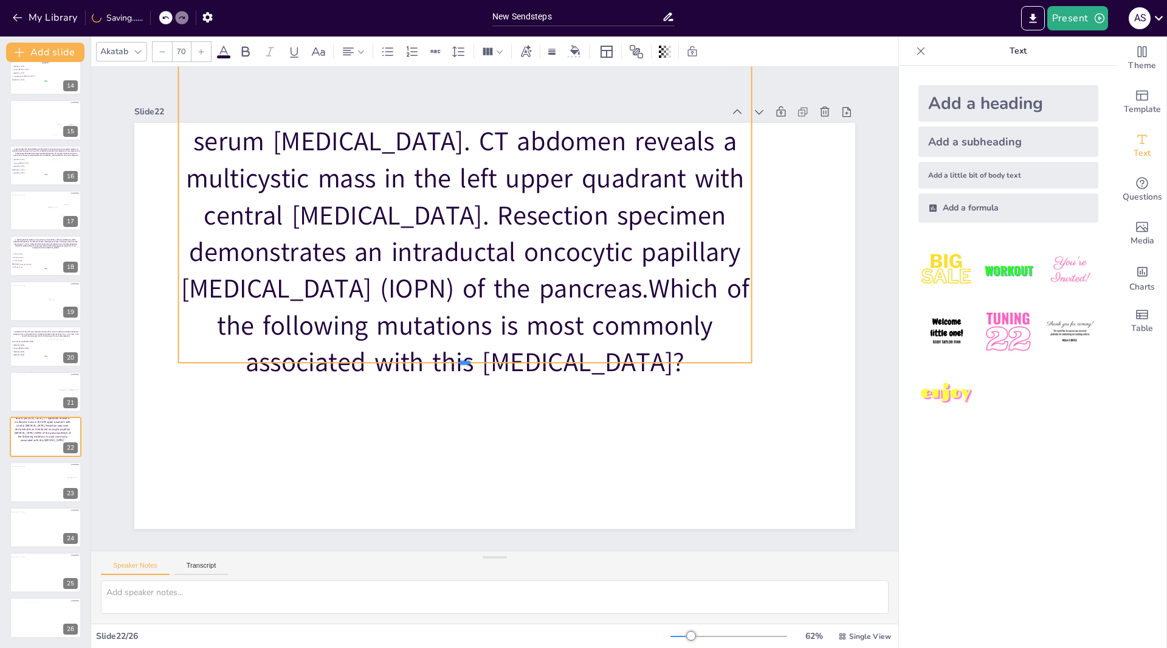
drag, startPoint x: 455, startPoint y: 514, endPoint x: 489, endPoint y: 192, distance: 323.4
click at [489, 192] on div "A [DEMOGRAPHIC_DATA] [DEMOGRAPHIC_DATA] presents with left-sided [MEDICAL_DATA]…" at bounding box center [493, 325] width 759 height 478
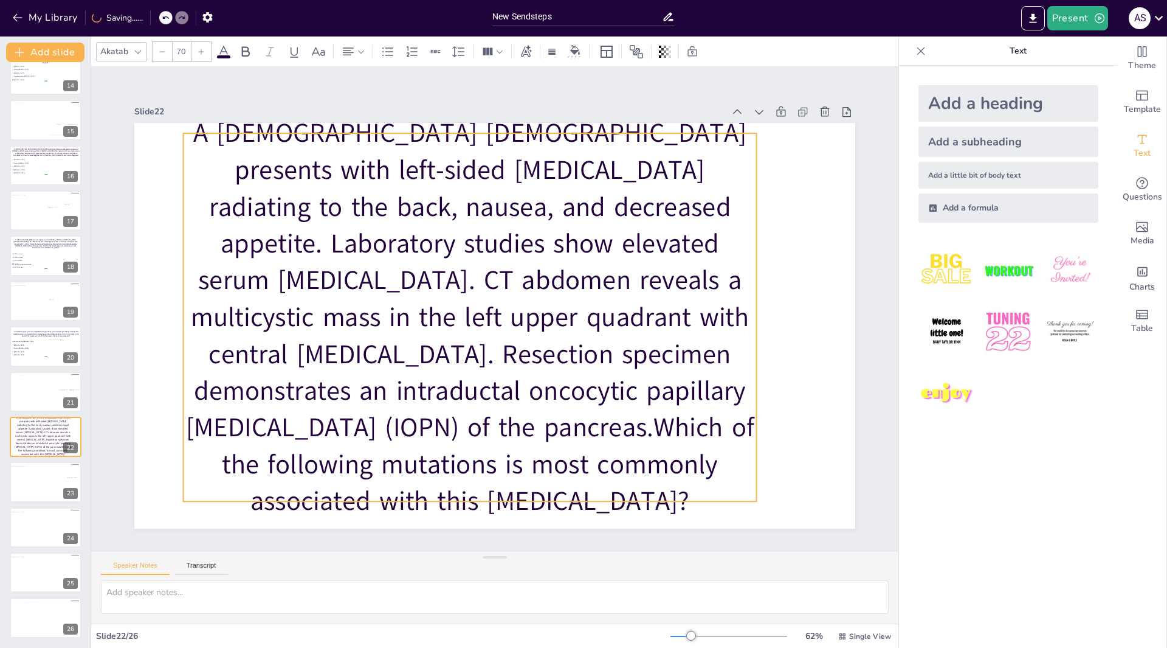
drag, startPoint x: 489, startPoint y: 207, endPoint x: 494, endPoint y: 345, distance: 138.7
click at [494, 345] on p "A [DEMOGRAPHIC_DATA] [DEMOGRAPHIC_DATA] presents with left-sided [MEDICAL_DATA]…" at bounding box center [469, 314] width 612 height 462
drag, startPoint x: 461, startPoint y: 497, endPoint x: 463, endPoint y: 318, distance: 178.8
click at [463, 318] on div "A [DEMOGRAPHIC_DATA] [DEMOGRAPHIC_DATA] presents with left-sided [MEDICAL_DATA]…" at bounding box center [492, 325] width 759 height 479
drag, startPoint x: 460, startPoint y: 498, endPoint x: 465, endPoint y: 440, distance: 58.6
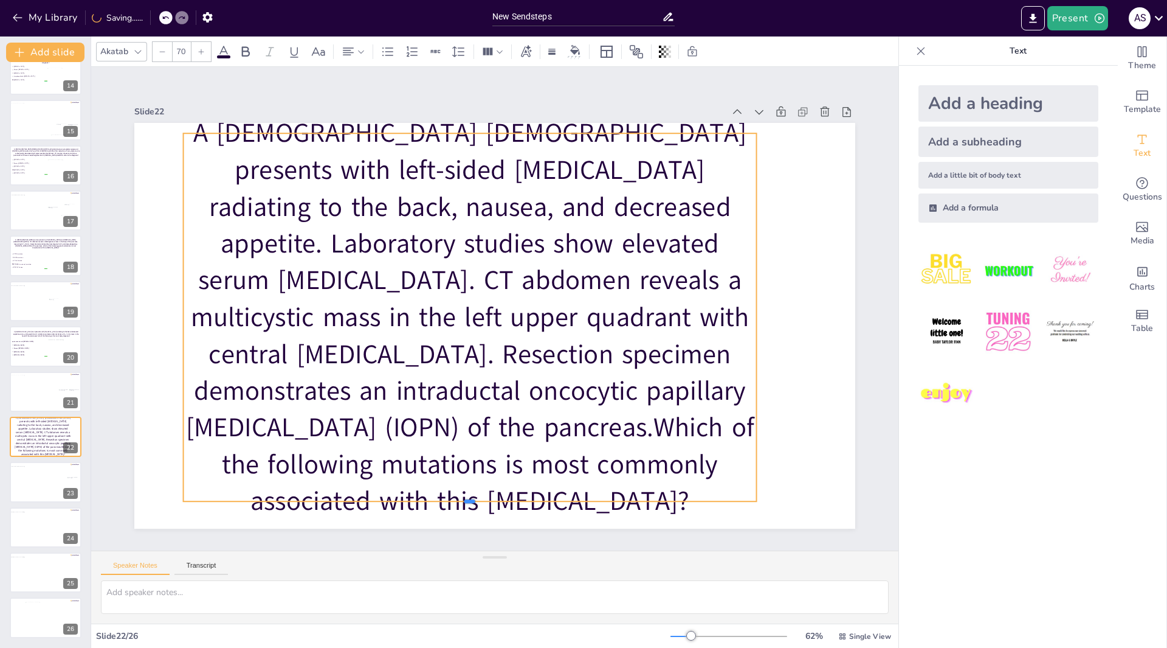
click at [465, 440] on div "A [DEMOGRAPHIC_DATA] [DEMOGRAPHIC_DATA] presents with left-sided [MEDICAL_DATA]…" at bounding box center [494, 326] width 721 height 406
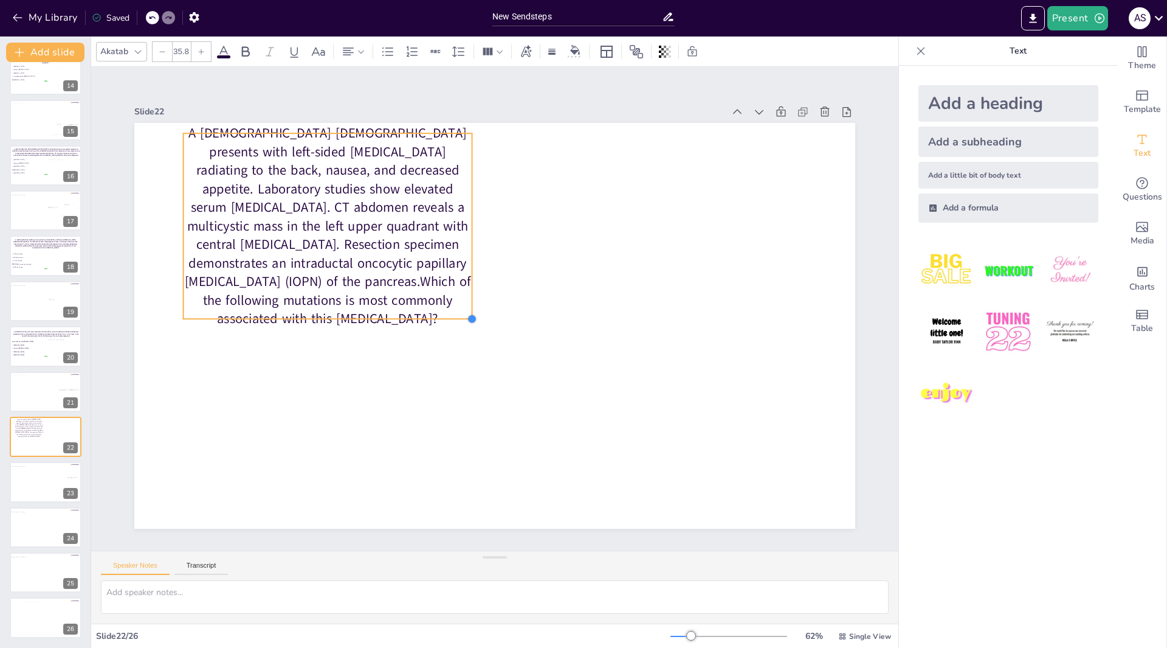
drag, startPoint x: 748, startPoint y: 498, endPoint x: 378, endPoint y: 286, distance: 427.0
click at [458, 298] on div "A [DEMOGRAPHIC_DATA] [DEMOGRAPHIC_DATA] presents with left-sided [MEDICAL_DATA]…" at bounding box center [492, 325] width 759 height 479
type input "34.6"
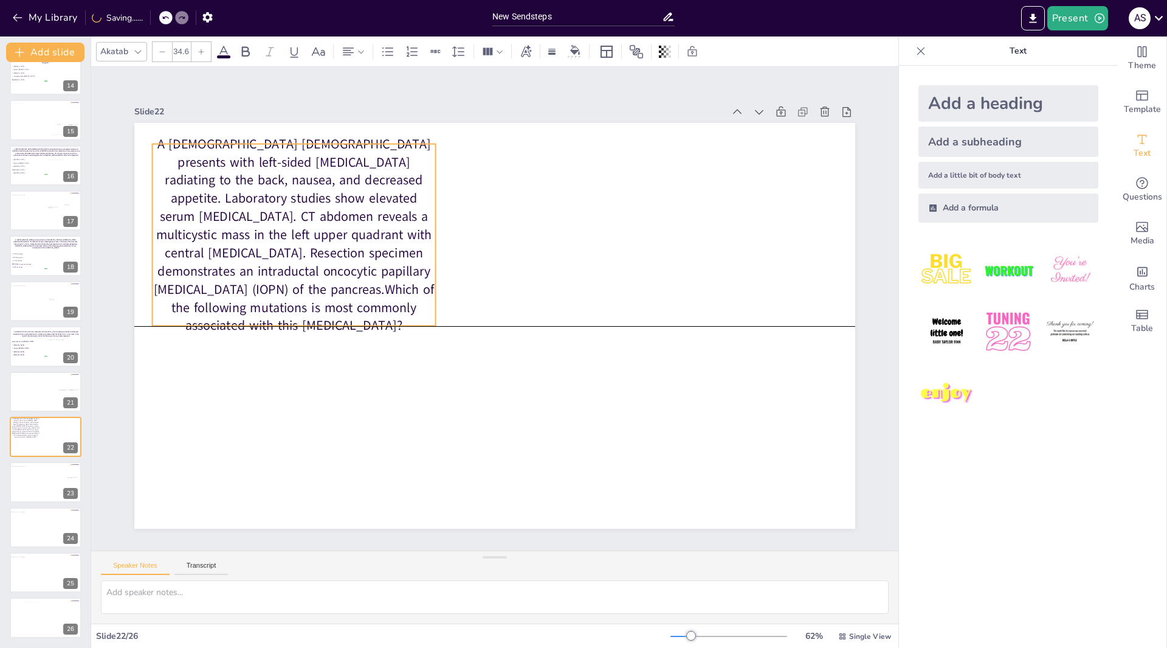
drag, startPoint x: 359, startPoint y: 230, endPoint x: 328, endPoint y: 237, distance: 31.9
click at [328, 237] on p "A [DEMOGRAPHIC_DATA] [DEMOGRAPHIC_DATA] presents with left-sided [MEDICAL_DATA]…" at bounding box center [294, 235] width 283 height 200
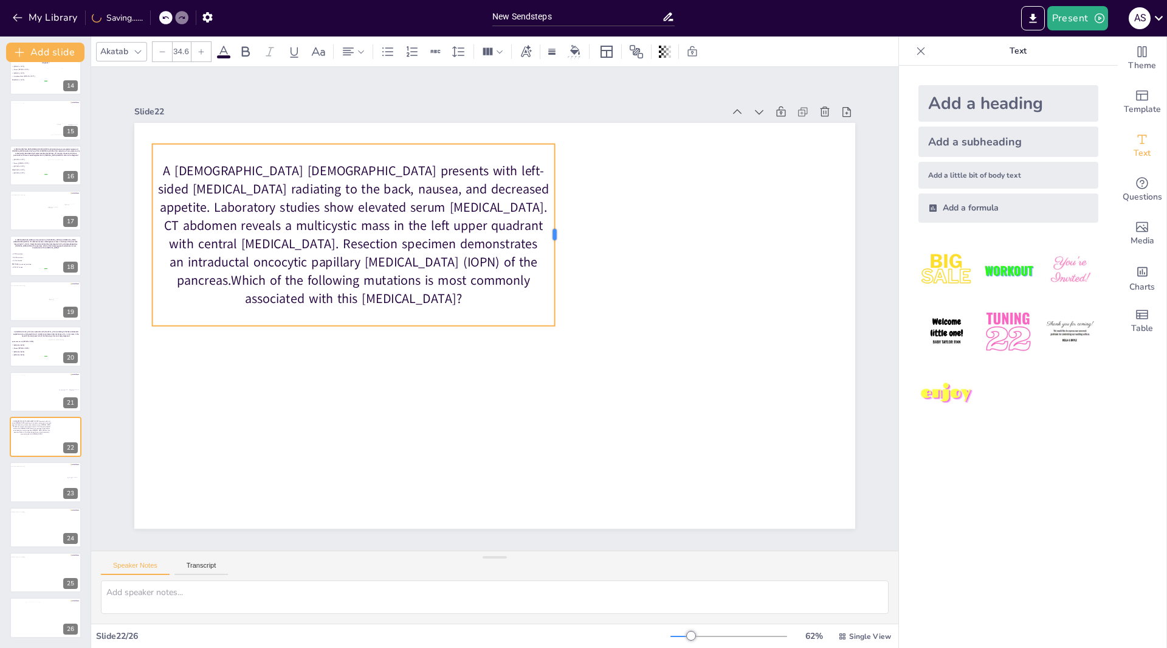
drag, startPoint x: 429, startPoint y: 227, endPoint x: 548, endPoint y: 227, distance: 119.2
click at [554, 227] on div at bounding box center [559, 235] width 10 height 182
click at [345, 320] on div "A [DEMOGRAPHIC_DATA] [DEMOGRAPHIC_DATA] presents with left-sided [MEDICAL_DATA]…" at bounding box center [362, 220] width 419 height 223
click at [352, 302] on div "A [DEMOGRAPHIC_DATA] [DEMOGRAPHIC_DATA] presents with left-sided [MEDICAL_DATA]…" at bounding box center [363, 220] width 420 height 223
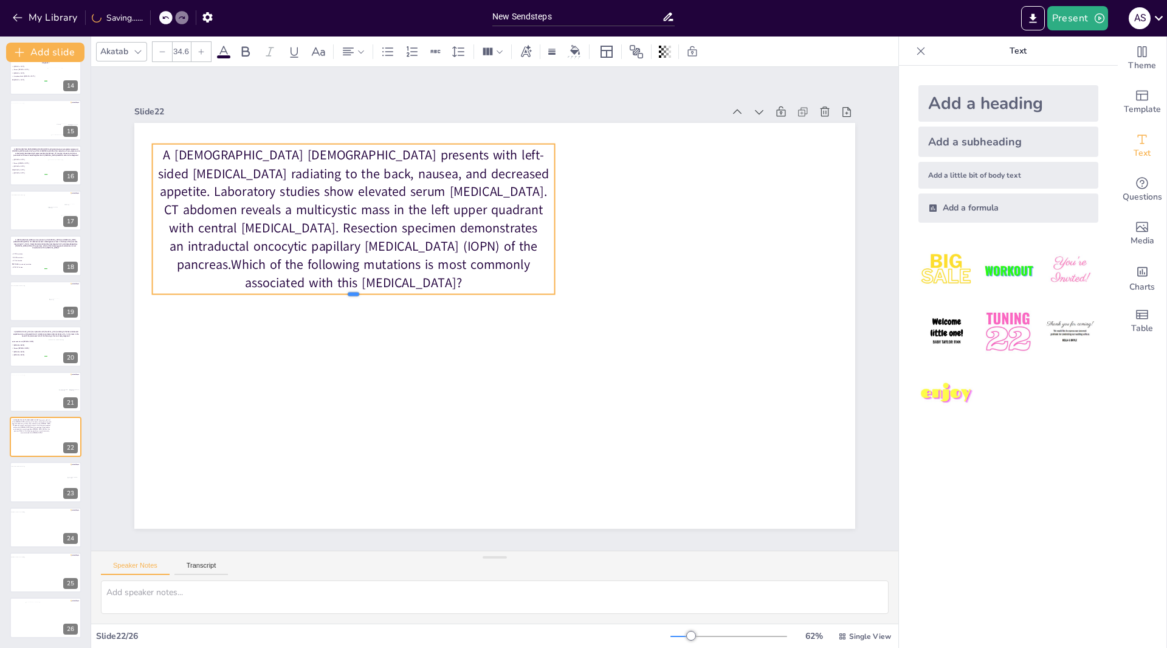
drag, startPoint x: 341, startPoint y: 325, endPoint x: 351, endPoint y: 294, distance: 33.3
click at [351, 294] on div at bounding box center [354, 299] width 402 height 10
click at [1135, 187] on icon "Get real-time input from your audience" at bounding box center [1142, 183] width 15 height 15
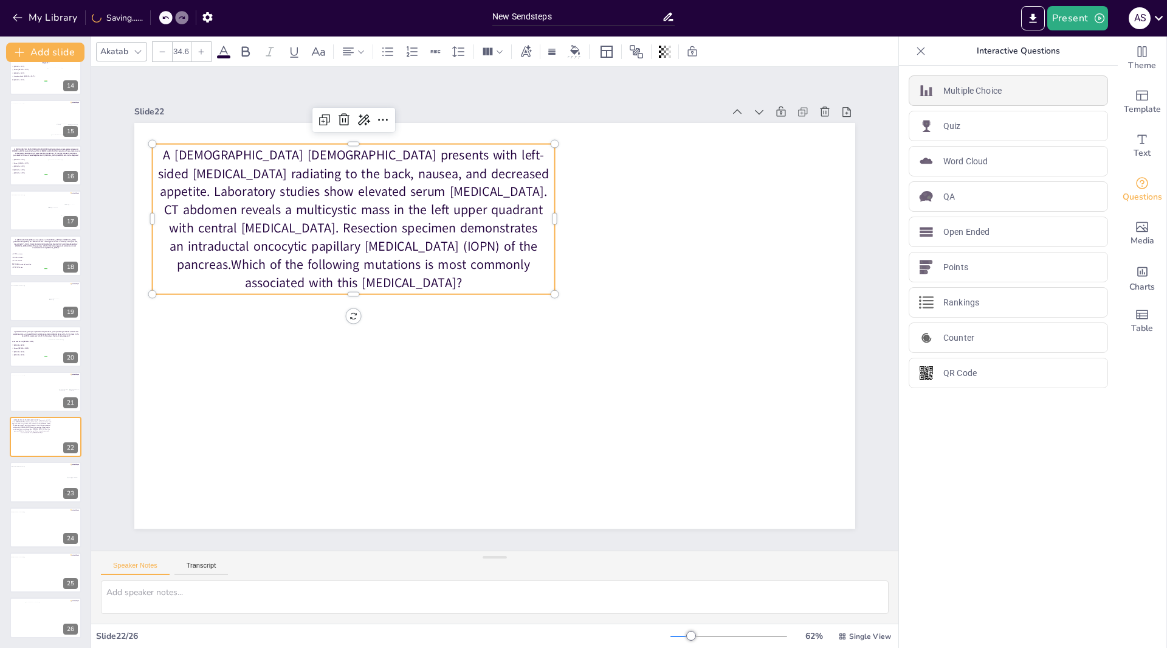
click at [944, 89] on p "Multiple Choice" at bounding box center [973, 91] width 58 height 13
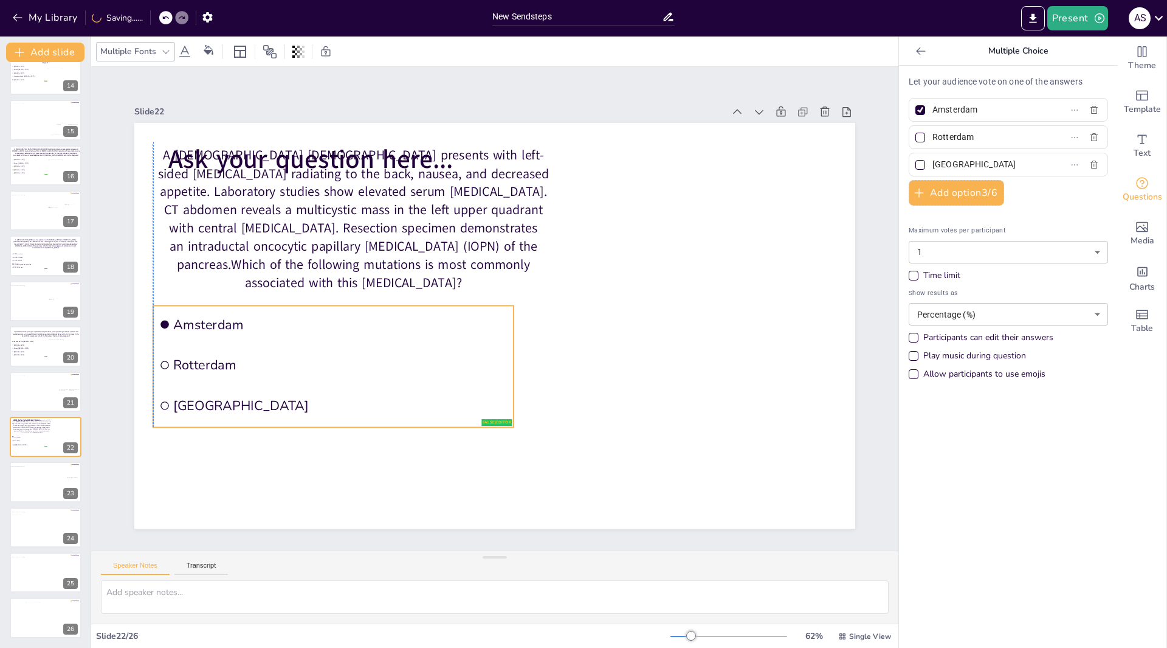
drag, startPoint x: 300, startPoint y: 221, endPoint x: 263, endPoint y: 310, distance: 96.0
click at [263, 316] on span "Amsterdam" at bounding box center [340, 325] width 334 height 18
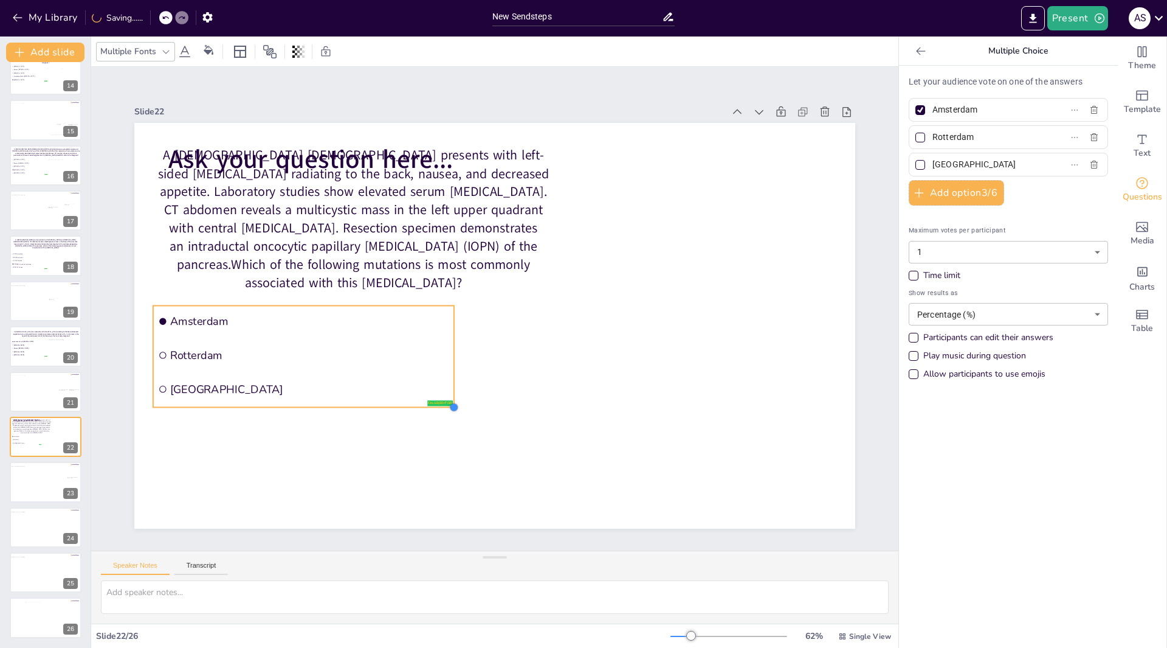
drag, startPoint x: 505, startPoint y: 424, endPoint x: 439, endPoint y: 404, distance: 69.2
click at [439, 404] on div "A [DEMOGRAPHIC_DATA] [DEMOGRAPHIC_DATA] presents with left-sided [MEDICAL_DATA]…" at bounding box center [492, 325] width 759 height 479
click at [1006, 106] on input "Amsterdam" at bounding box center [989, 110] width 113 height 18
click at [1001, 117] on input "Amsterdam" at bounding box center [989, 110] width 113 height 18
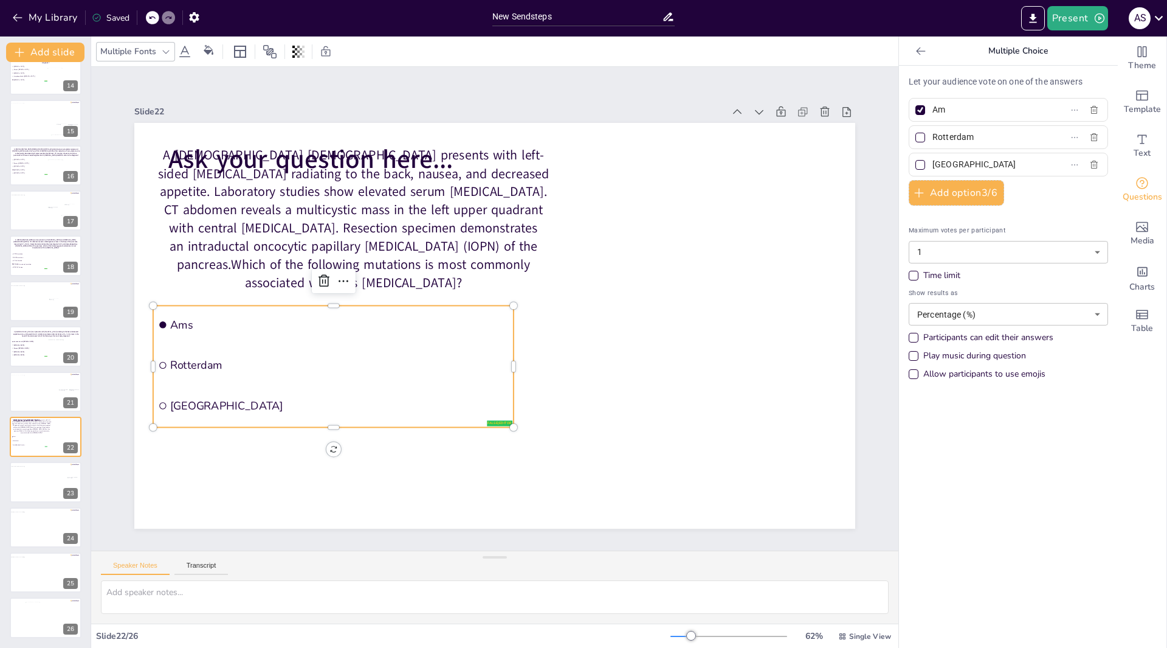
type input "A"
type input "KRAS"
click at [972, 137] on input "Rotterdam" at bounding box center [989, 137] width 113 height 18
type input "R"
type input "GNAS"
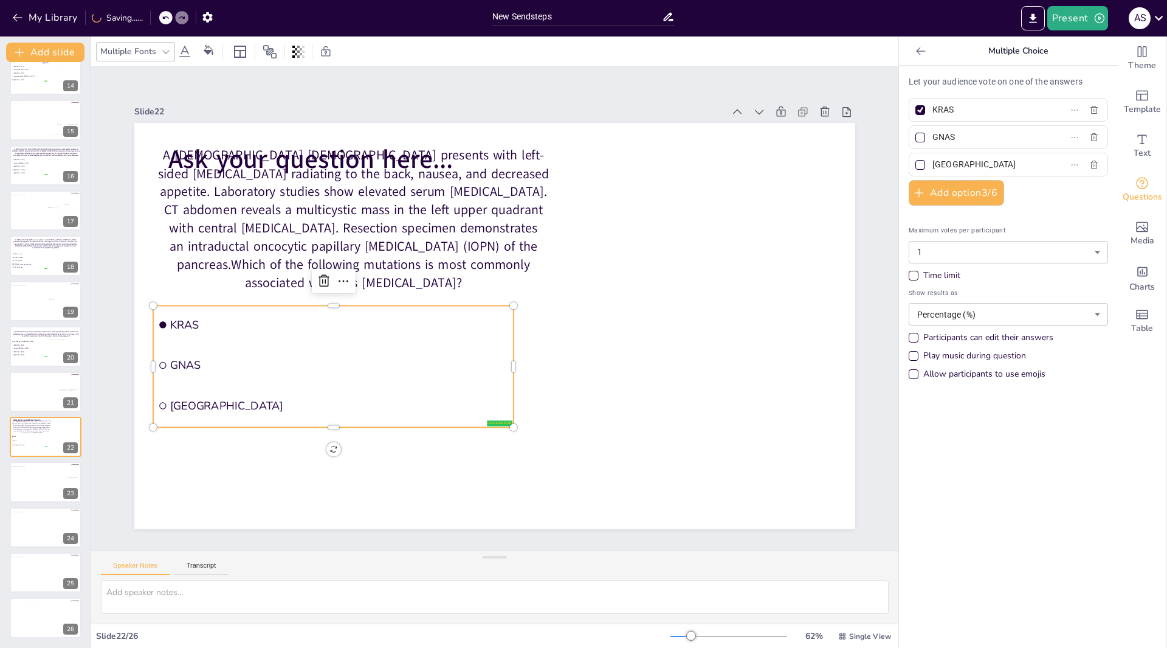
click at [978, 169] on input "[GEOGRAPHIC_DATA]" at bounding box center [989, 165] width 113 height 18
type input "T"
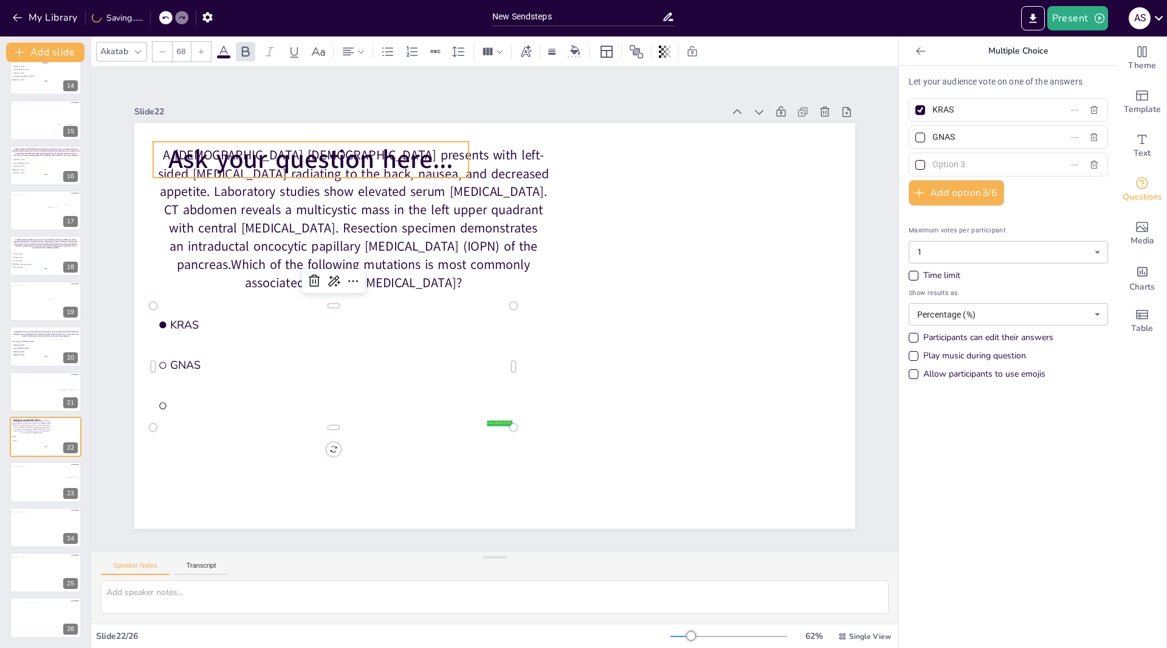
click at [420, 154] on span "Ask your question here..." at bounding box center [310, 159] width 285 height 35
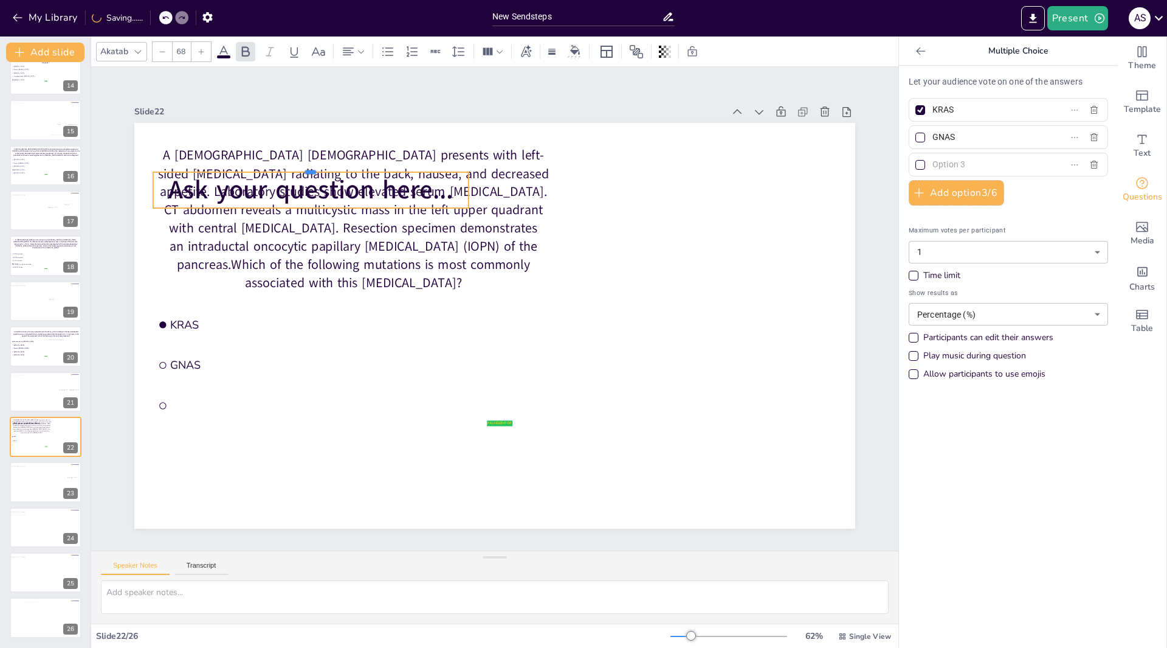
drag, startPoint x: 299, startPoint y: 138, endPoint x: 408, endPoint y: 261, distance: 164.1
click at [419, 344] on div "A [DEMOGRAPHIC_DATA] [DEMOGRAPHIC_DATA] presents with left-sided [MEDICAL_DATA]…" at bounding box center [494, 326] width 721 height 406
type input "68.1"
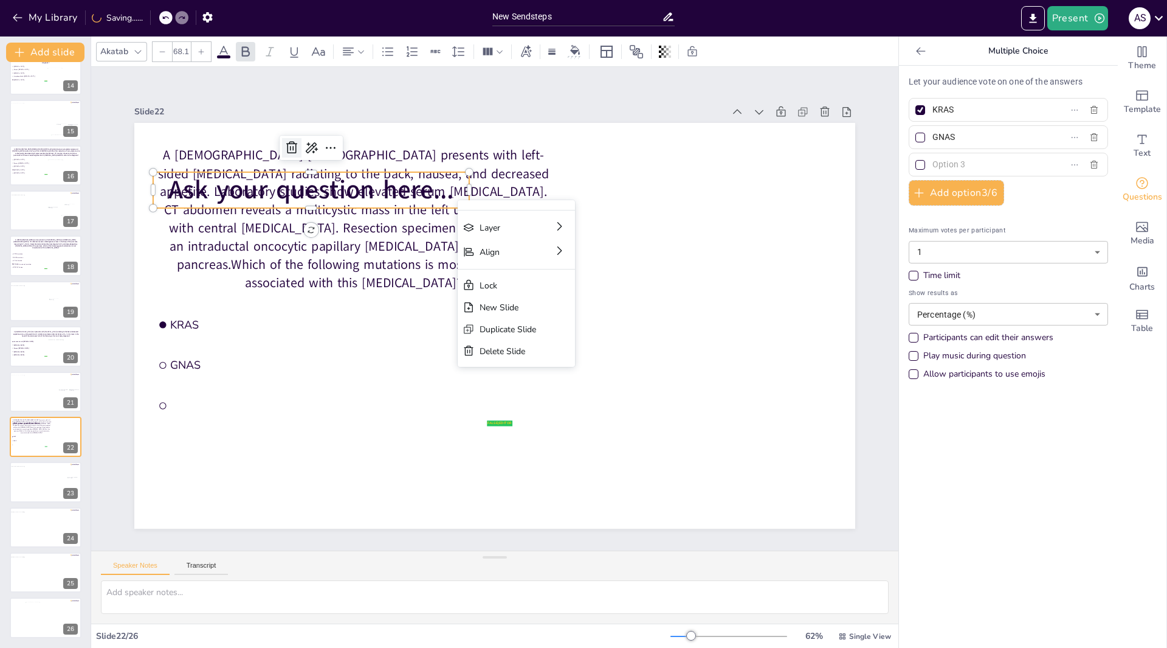
click at [285, 145] on icon at bounding box center [292, 147] width 15 height 15
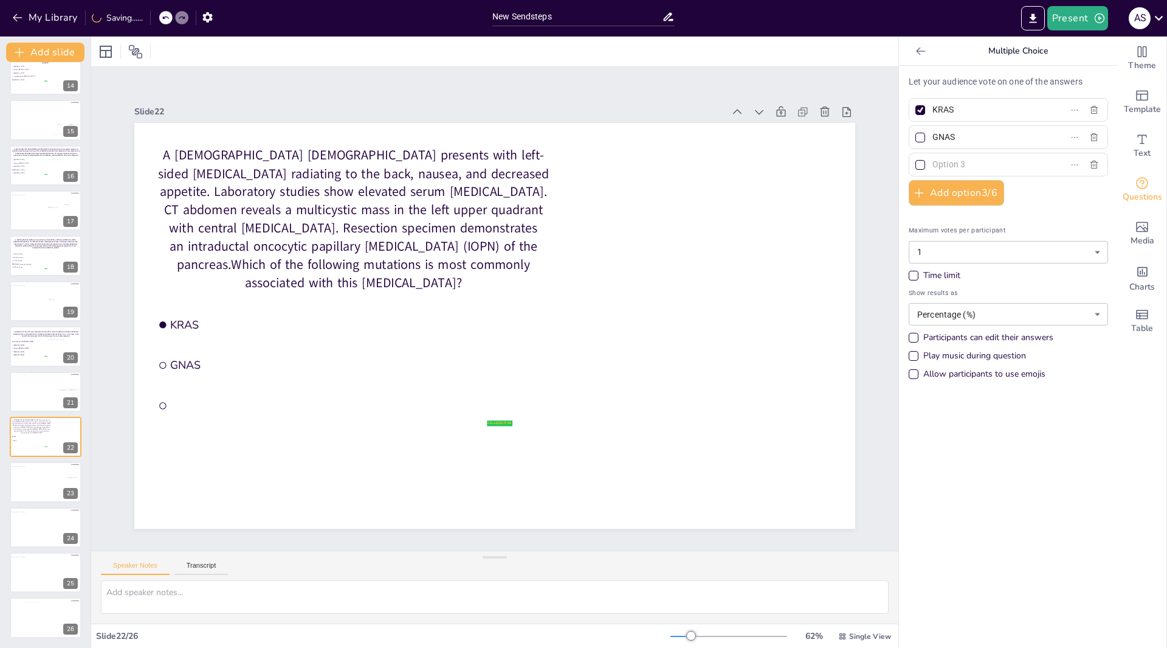
click at [933, 163] on input "text" at bounding box center [989, 165] width 113 height 18
click at [942, 162] on input "text" at bounding box center [989, 165] width 113 height 18
type input "BRAF"
click at [941, 193] on button "Add option 3 / 6" at bounding box center [956, 193] width 95 height 26
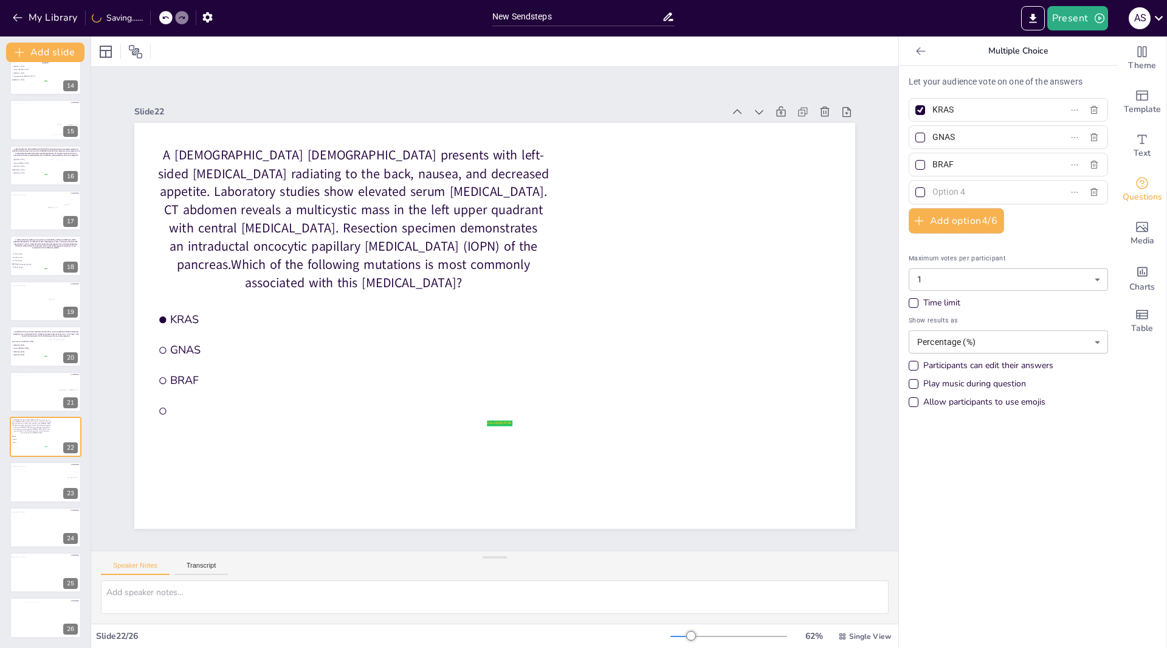
click at [948, 193] on input "text" at bounding box center [989, 192] width 113 height 18
type input "TP53"
click at [932, 221] on button "Add option 4 / 6" at bounding box center [956, 221] width 95 height 26
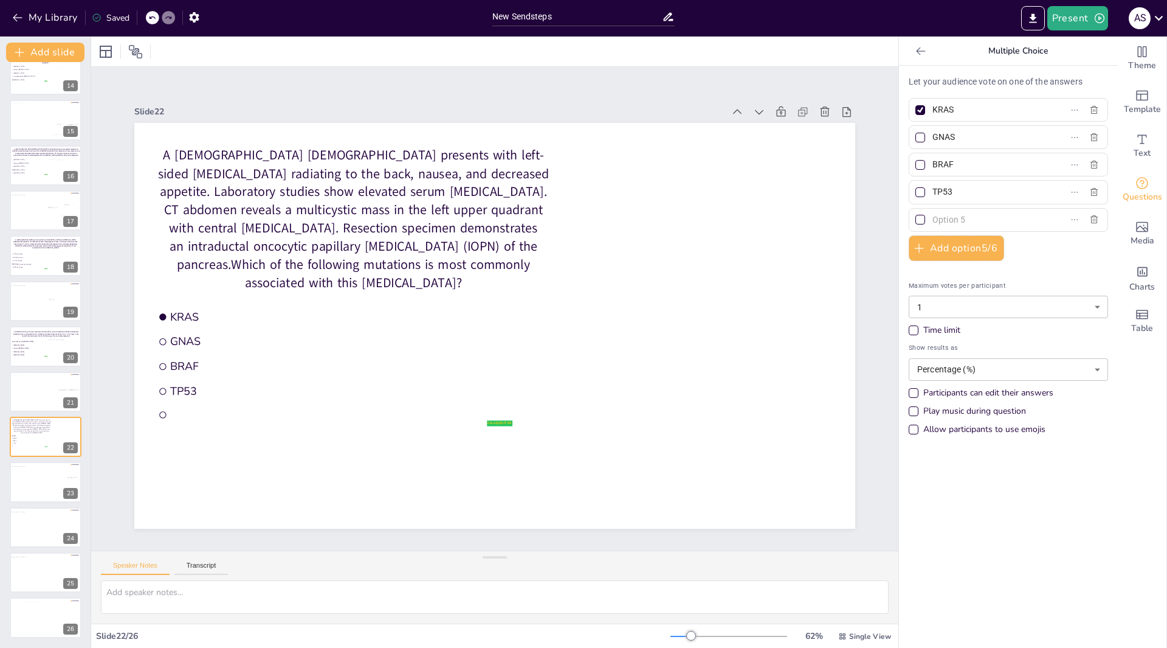
click at [943, 223] on input "text" at bounding box center [989, 220] width 113 height 18
click at [972, 221] on input "text" at bounding box center [989, 220] width 113 height 18
paste input "ARHGAP26-PRKACB or ATP1B1-PRKACA fusion"
type input "ARHGAP26-PRKACB or ATP1B1-PRKACA fusion"
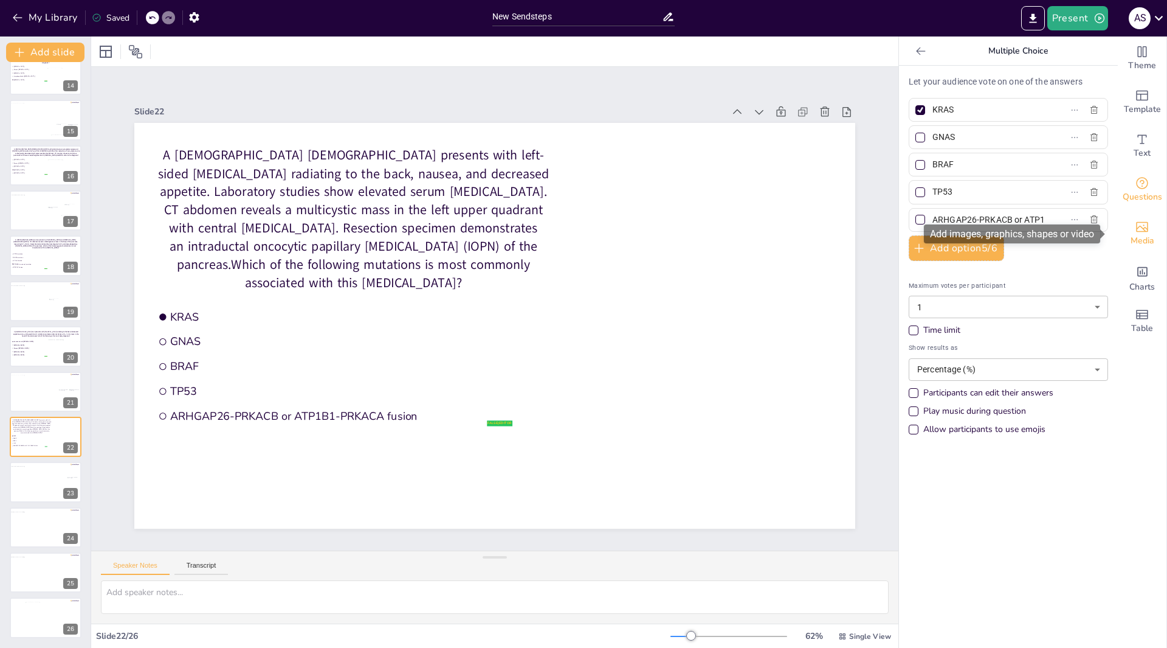
click at [1136, 227] on icon "Add images, graphics, shapes or video" at bounding box center [1142, 227] width 12 height 10
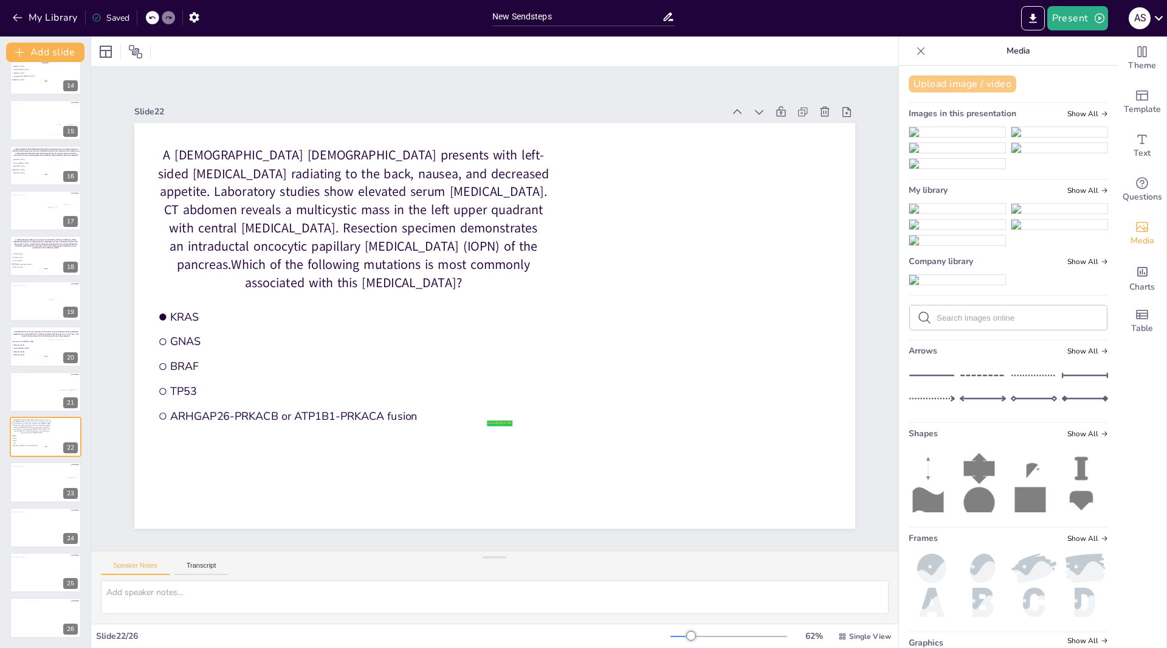
click at [939, 85] on button "Upload image / video" at bounding box center [963, 83] width 108 height 17
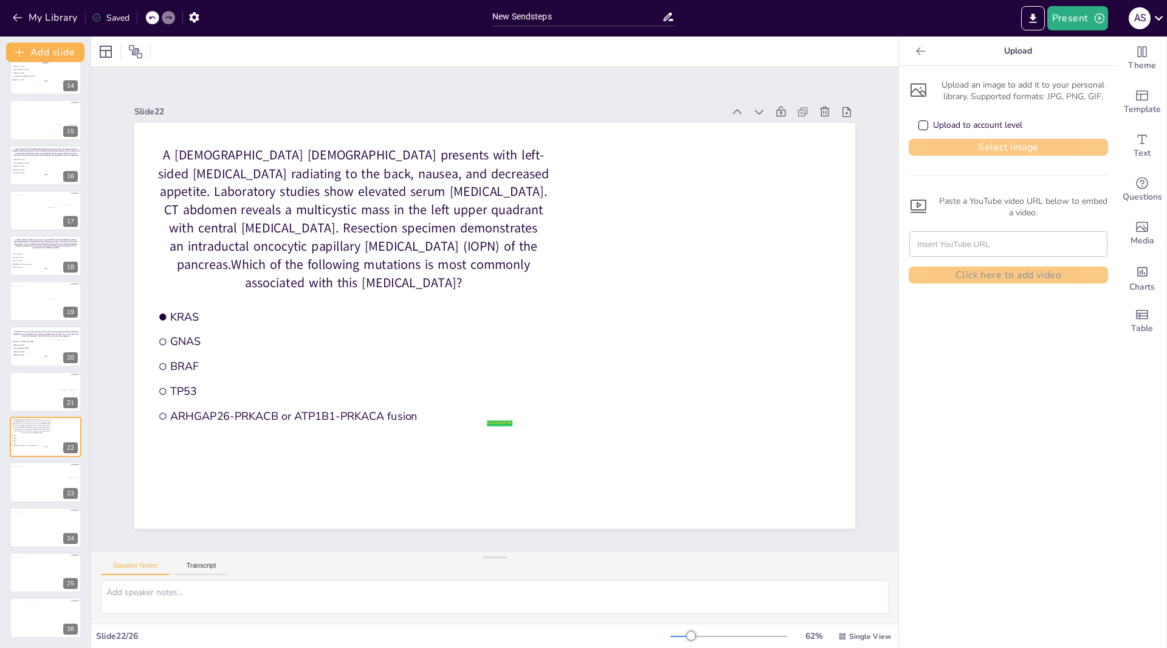
click at [969, 147] on button "Select image" at bounding box center [1008, 147] width 199 height 17
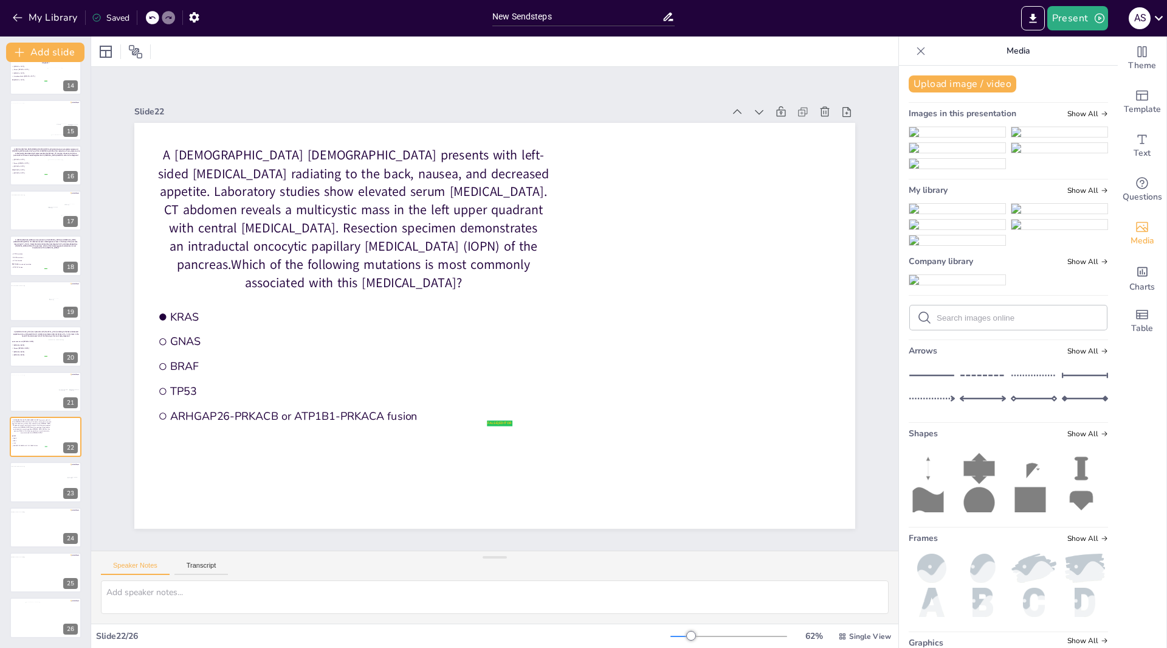
click at [930, 213] on img at bounding box center [958, 209] width 96 height 10
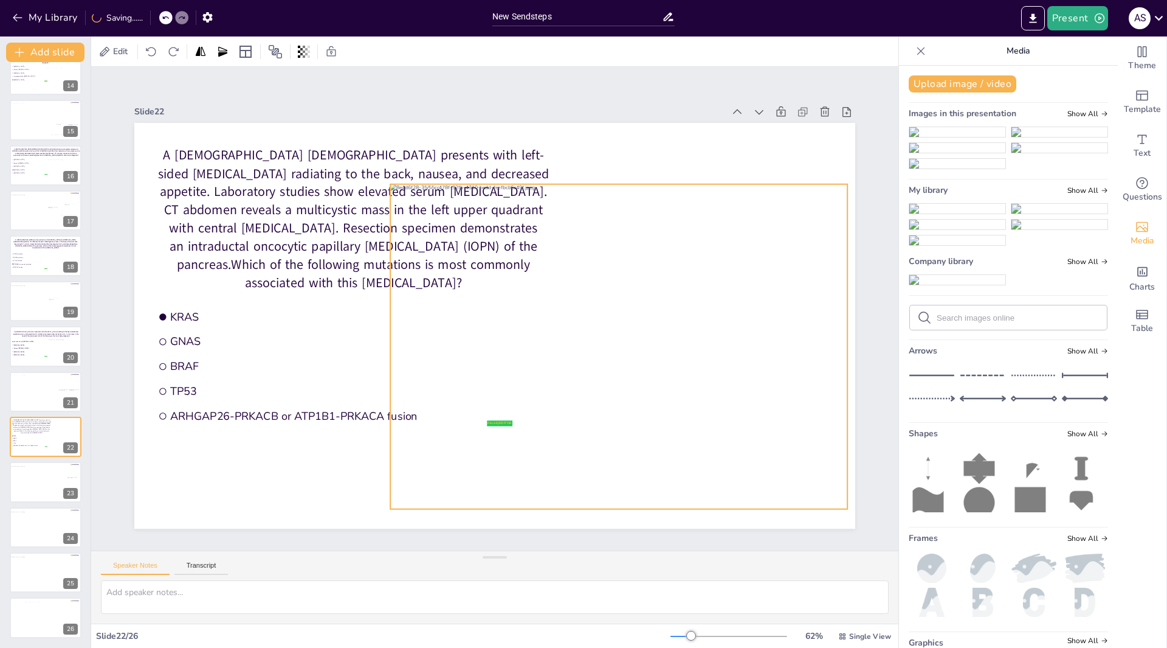
drag, startPoint x: 468, startPoint y: 359, endPoint x: 592, endPoint y: 380, distance: 125.7
click at [592, 380] on div at bounding box center [618, 346] width 457 height 325
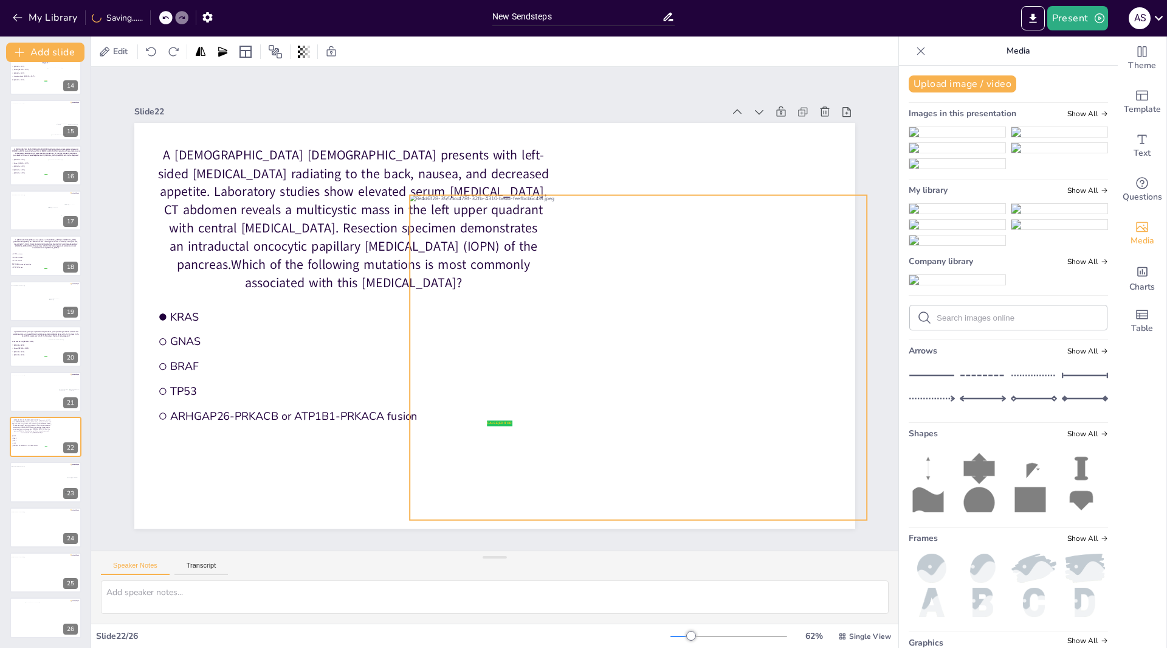
drag, startPoint x: 618, startPoint y: 365, endPoint x: 637, endPoint y: 376, distance: 22.3
click at [637, 376] on div at bounding box center [638, 357] width 457 height 325
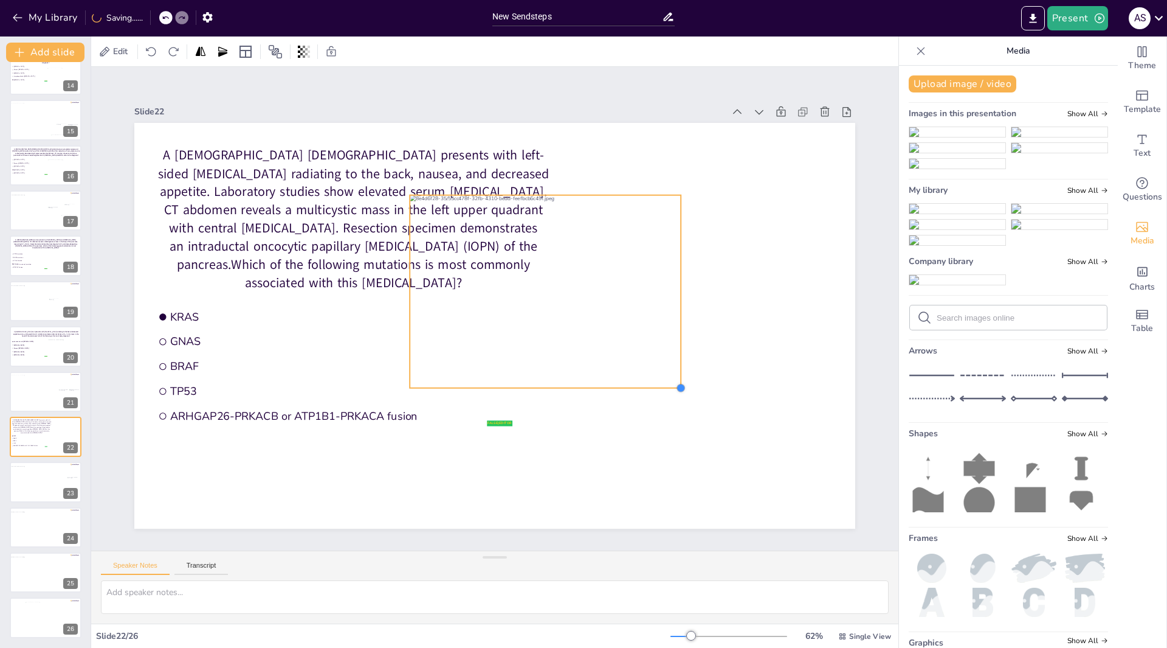
drag, startPoint x: 859, startPoint y: 517, endPoint x: 635, endPoint y: 385, distance: 259.7
click at [635, 385] on div "A [DEMOGRAPHIC_DATA] [DEMOGRAPHIC_DATA] presents with left-sided [MEDICAL_DATA]…" at bounding box center [494, 326] width 721 height 406
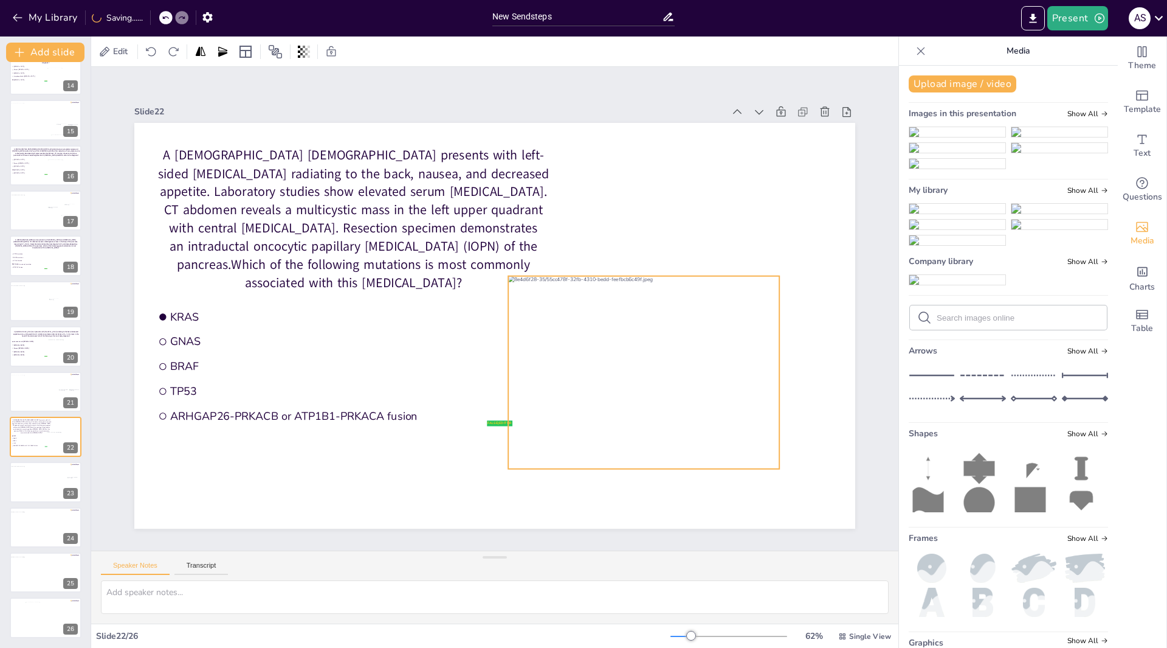
drag, startPoint x: 554, startPoint y: 295, endPoint x: 653, endPoint y: 376, distance: 127.4
click at [653, 376] on div at bounding box center [643, 372] width 271 height 193
drag, startPoint x: 666, startPoint y: 379, endPoint x: 677, endPoint y: 379, distance: 11.6
click at [677, 379] on div at bounding box center [667, 375] width 271 height 193
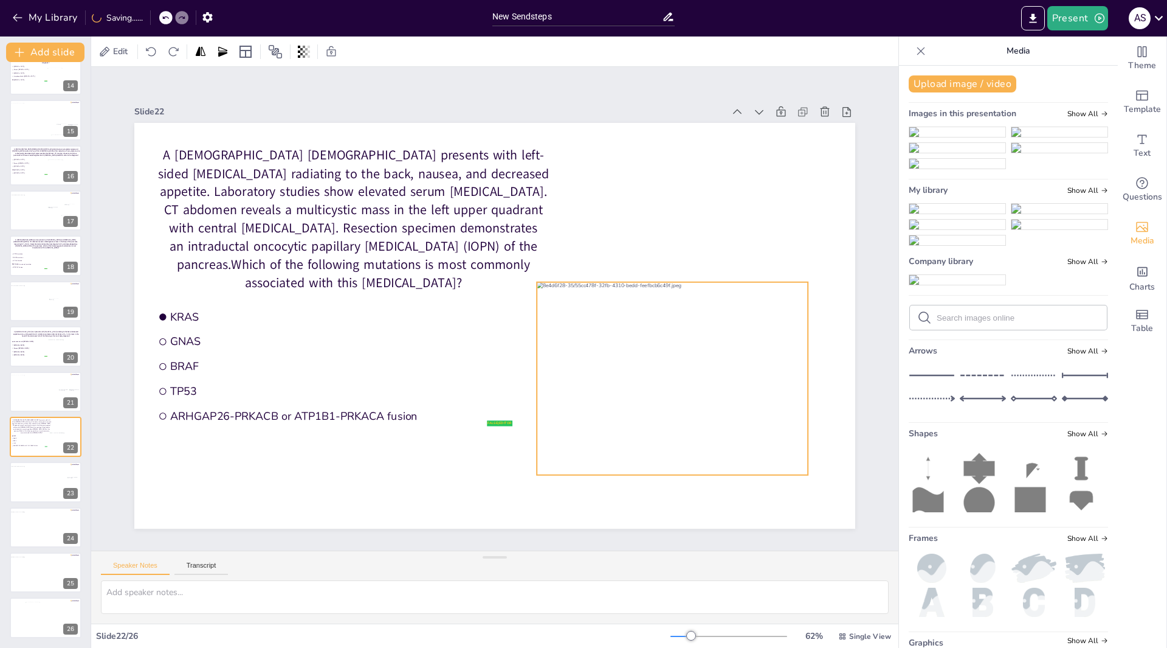
click at [714, 399] on div at bounding box center [672, 378] width 271 height 193
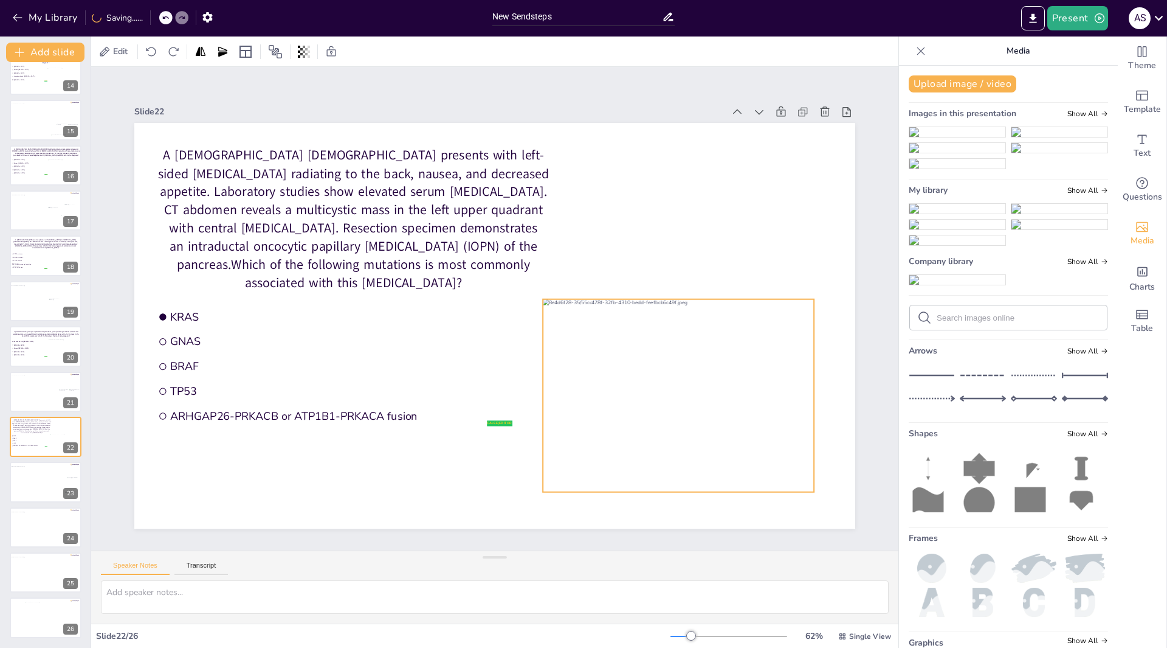
drag, startPoint x: 753, startPoint y: 411, endPoint x: 760, endPoint y: 429, distance: 19.1
click at [759, 429] on div at bounding box center [678, 395] width 271 height 193
drag, startPoint x: 807, startPoint y: 489, endPoint x: 814, endPoint y: 495, distance: 9.0
click at [820, 496] on div at bounding box center [825, 499] width 10 height 10
click at [757, 450] on div at bounding box center [695, 400] width 282 height 200
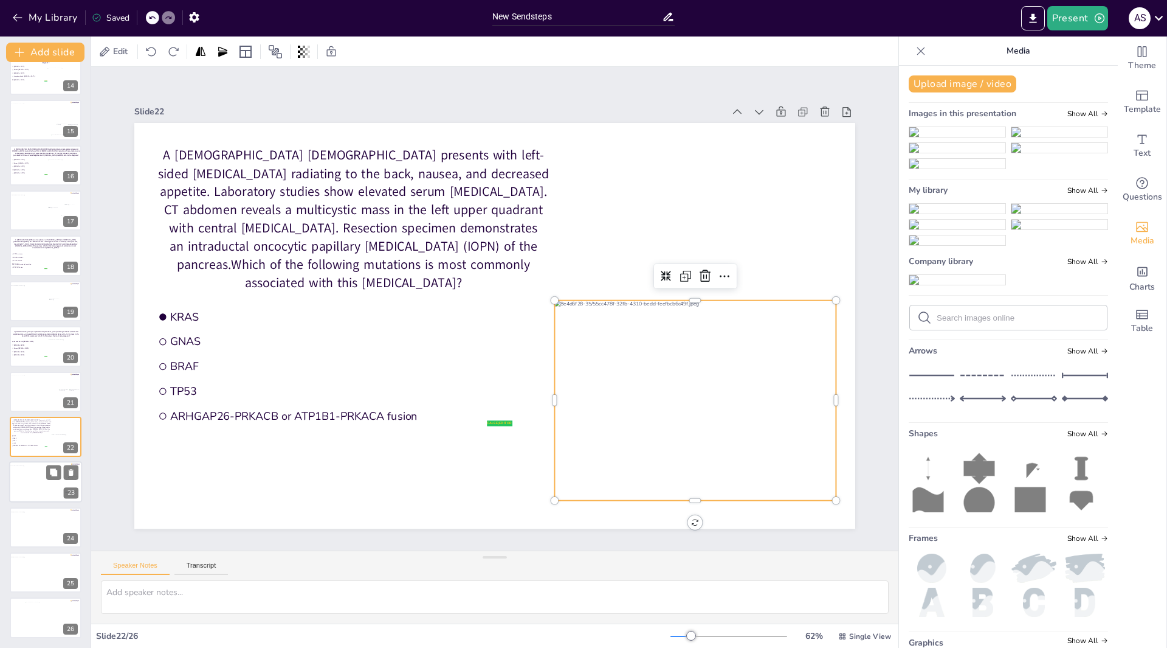
click at [40, 475] on div at bounding box center [42, 484] width 66 height 36
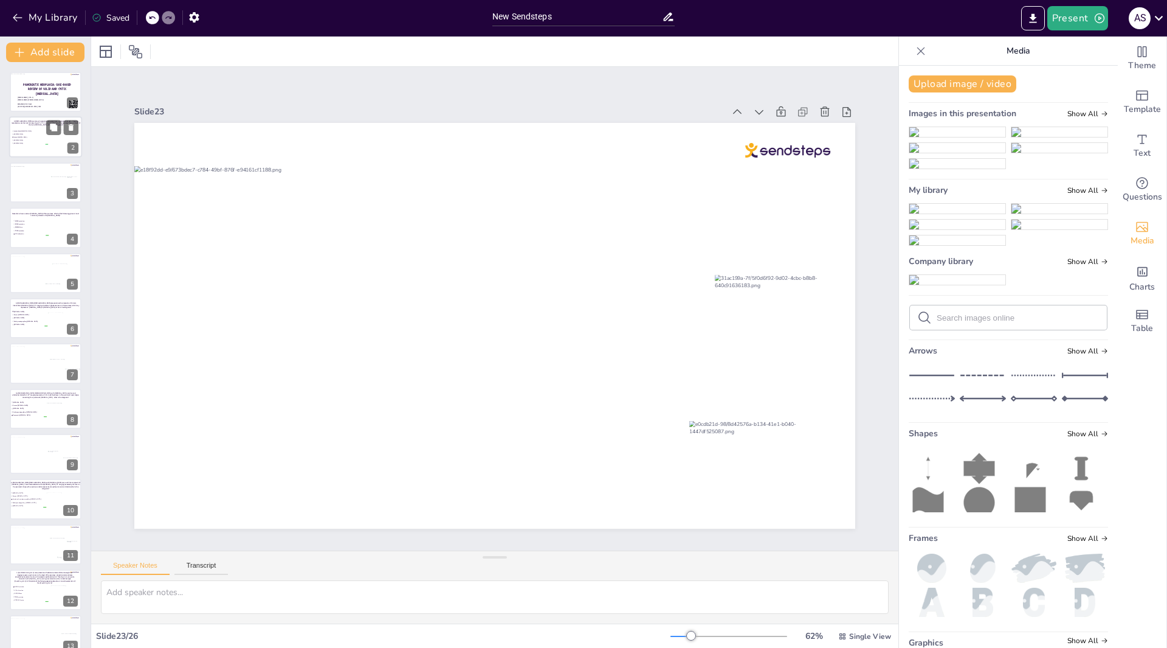
click at [45, 142] on span "[MEDICAL_DATA]" at bounding box center [30, 143] width 34 height 2
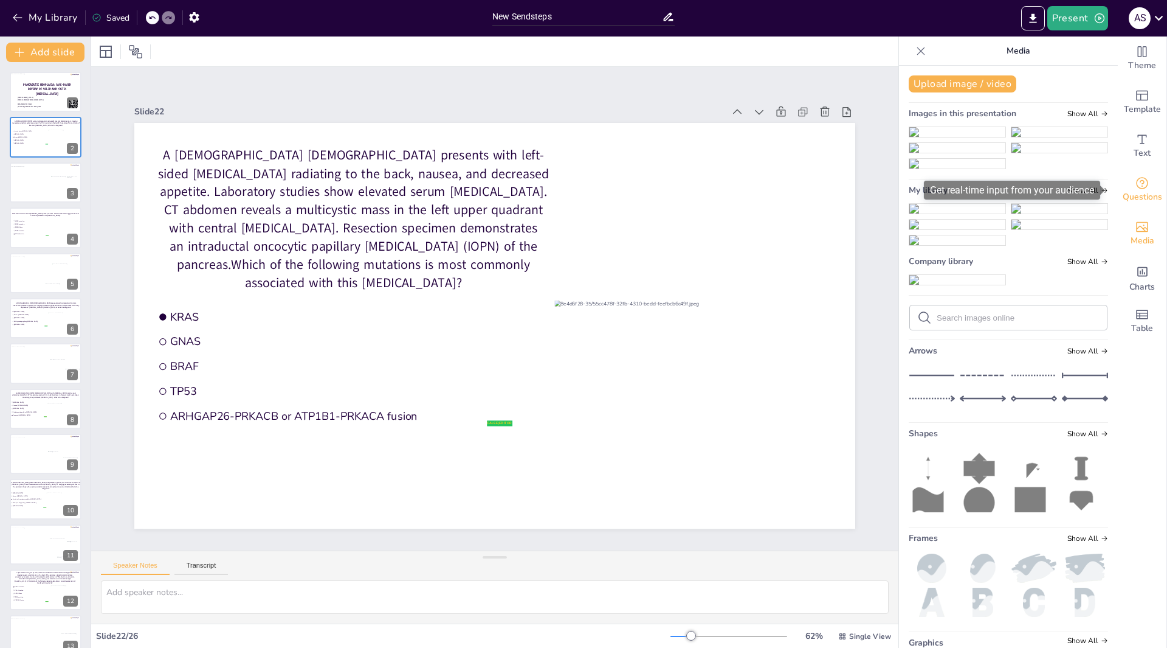
click at [1136, 184] on icon "Get real-time input from your audience" at bounding box center [1142, 183] width 15 height 15
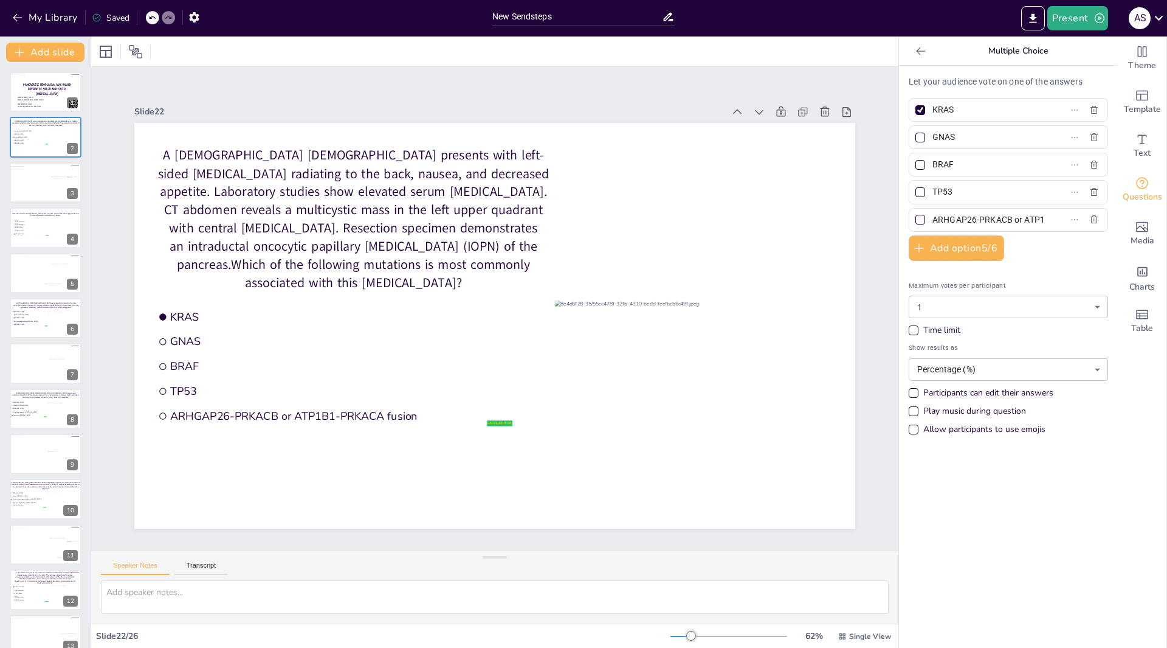
click at [917, 221] on div at bounding box center [920, 219] width 6 height 6
click at [933, 221] on input "ARHGAP26-PRKACB or ATP1B1-PRKACA fusion" at bounding box center [989, 220] width 113 height 18
checkbox input "true"
click at [916, 109] on div at bounding box center [921, 110] width 10 height 10
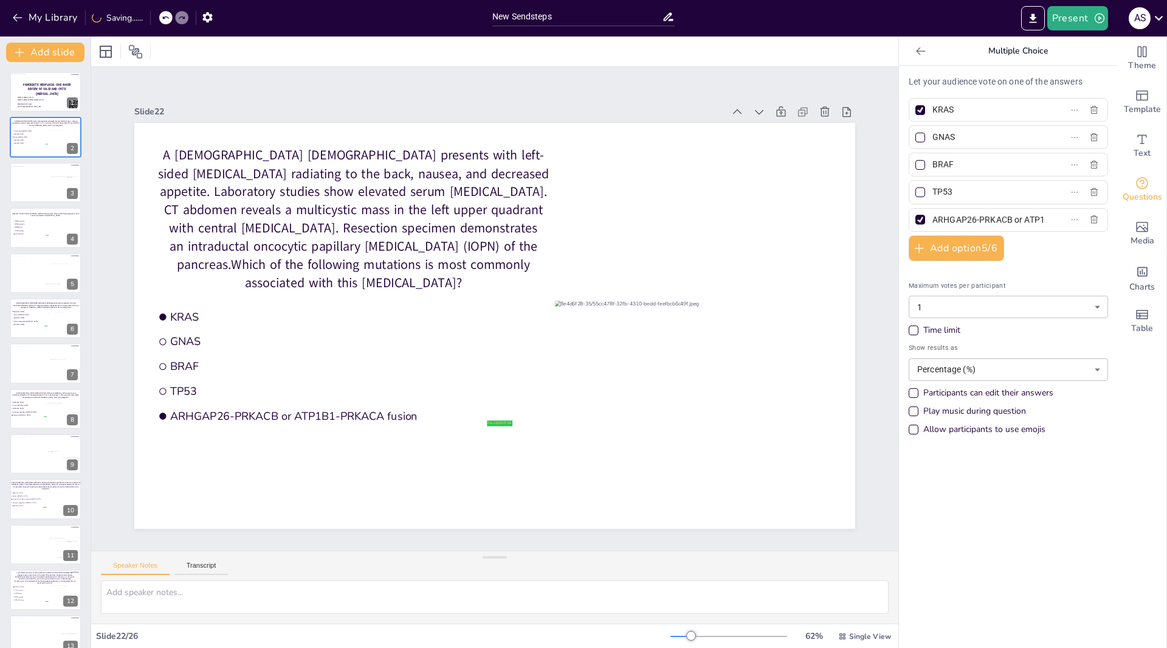
click at [933, 109] on input "KRAS" at bounding box center [989, 110] width 113 height 18
checkbox input "false"
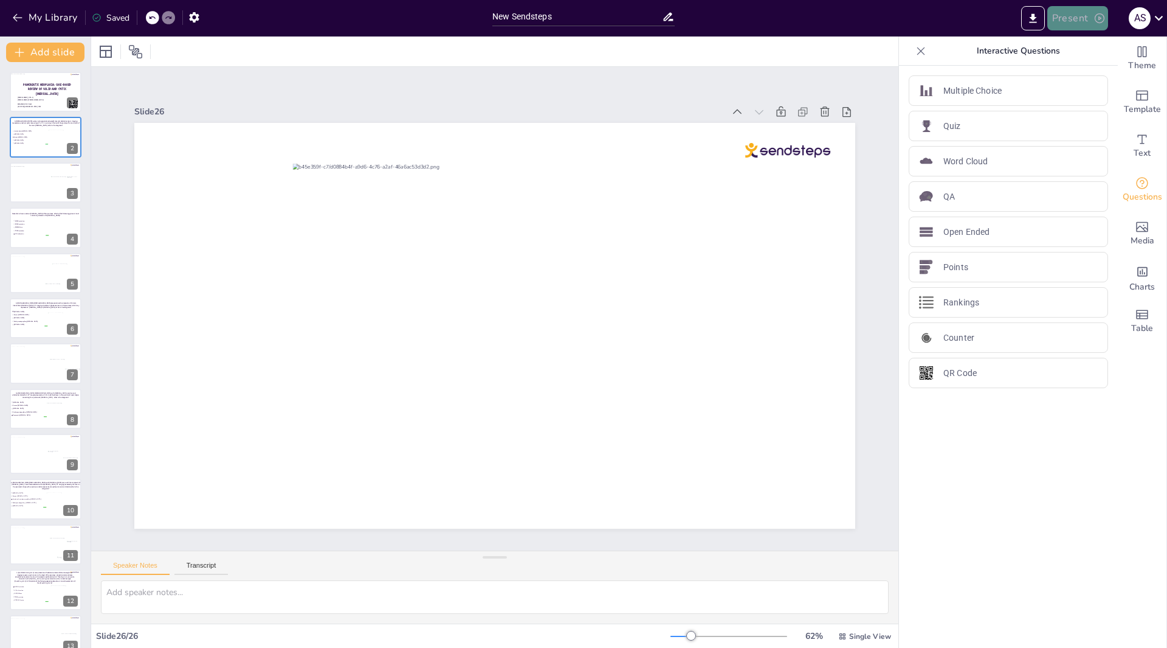
click at [1085, 20] on button "Present" at bounding box center [1078, 18] width 61 height 24
click at [1076, 73] on li "Play presentation" at bounding box center [1096, 74] width 95 height 19
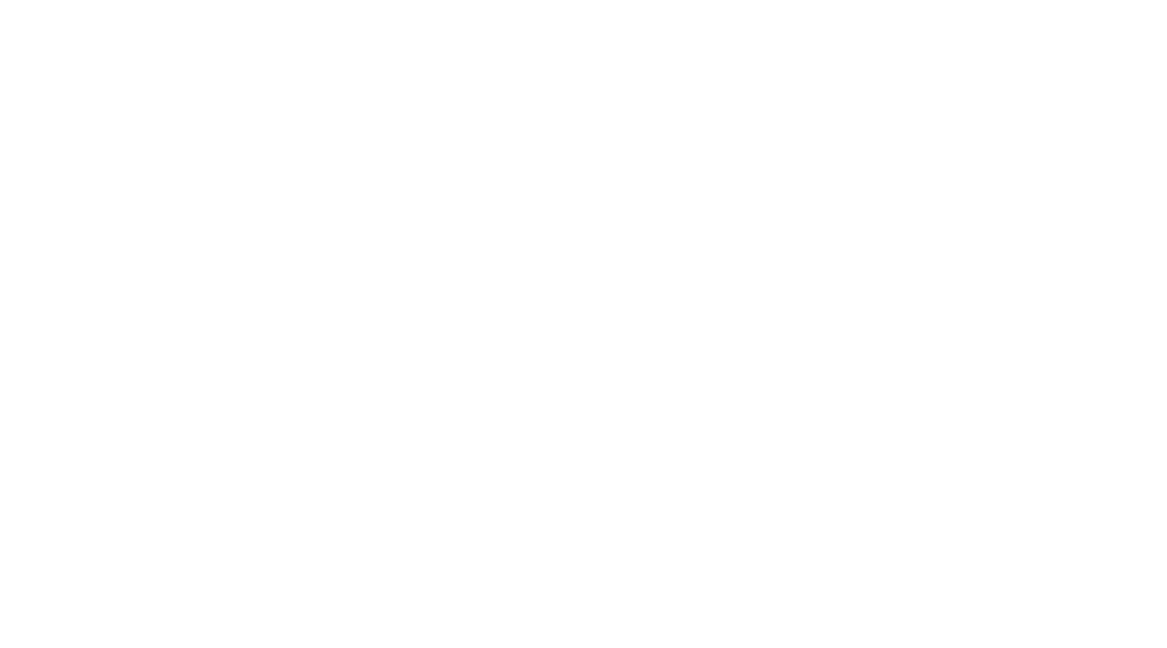
click at [1133, 0] on html at bounding box center [583, 0] width 1167 height 0
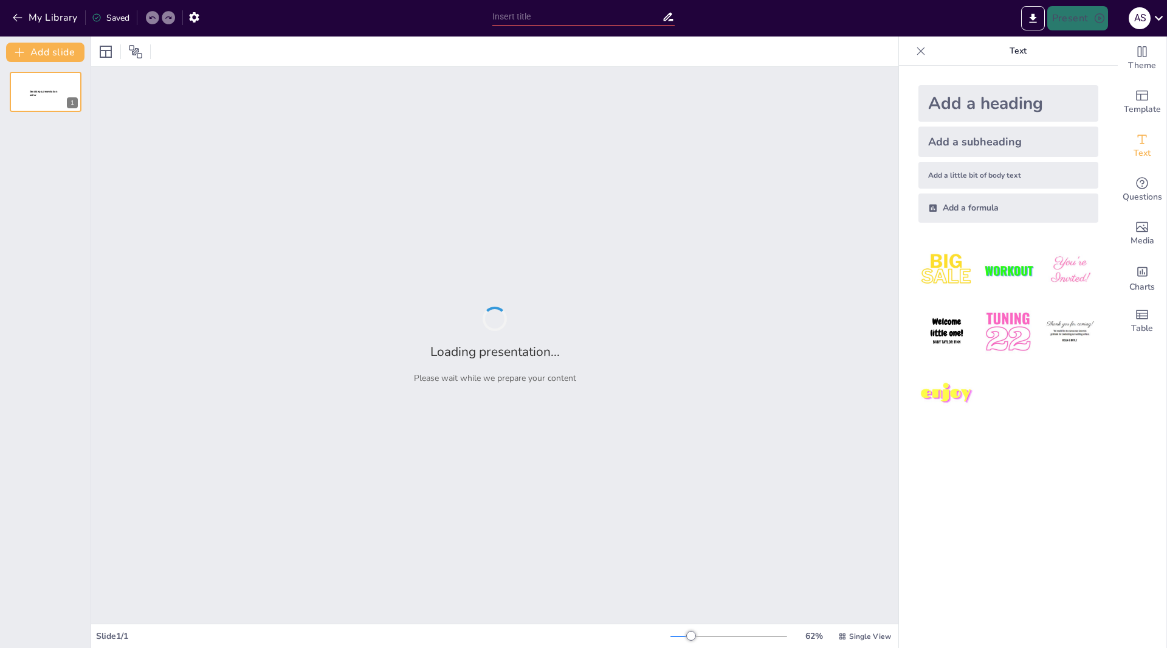
type input "New Sendsteps"
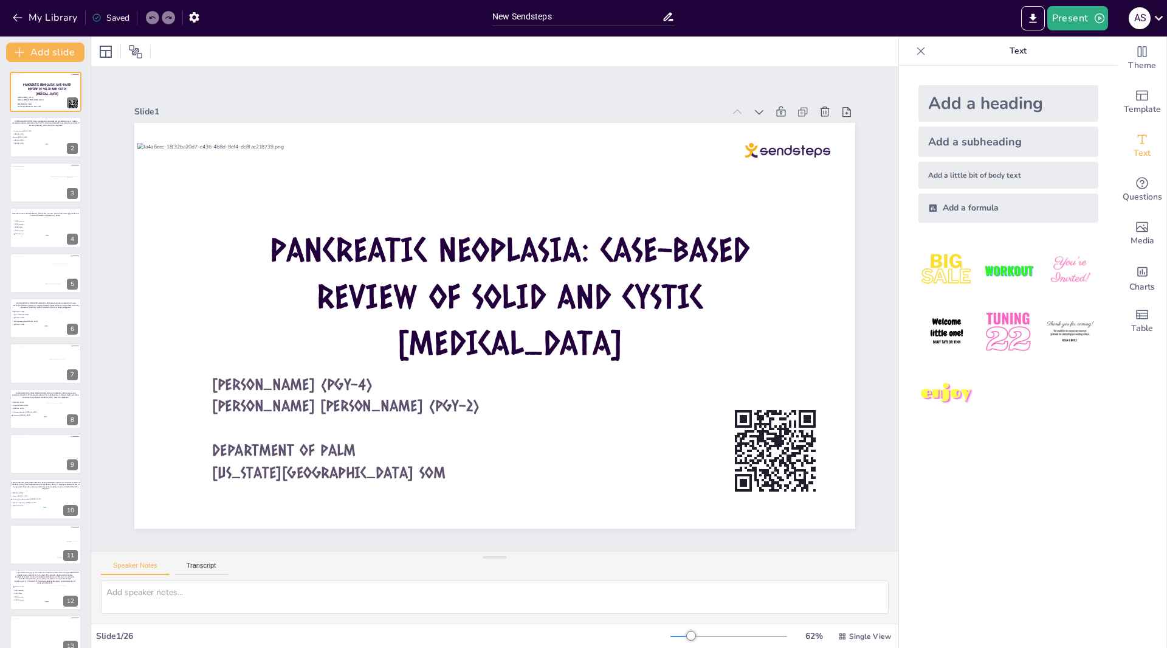
click at [1155, 22] on icon at bounding box center [1159, 18] width 16 height 16
click at [1077, 165] on p "Log out" at bounding box center [1074, 167] width 26 height 11
